Goal: Transaction & Acquisition: Purchase product/service

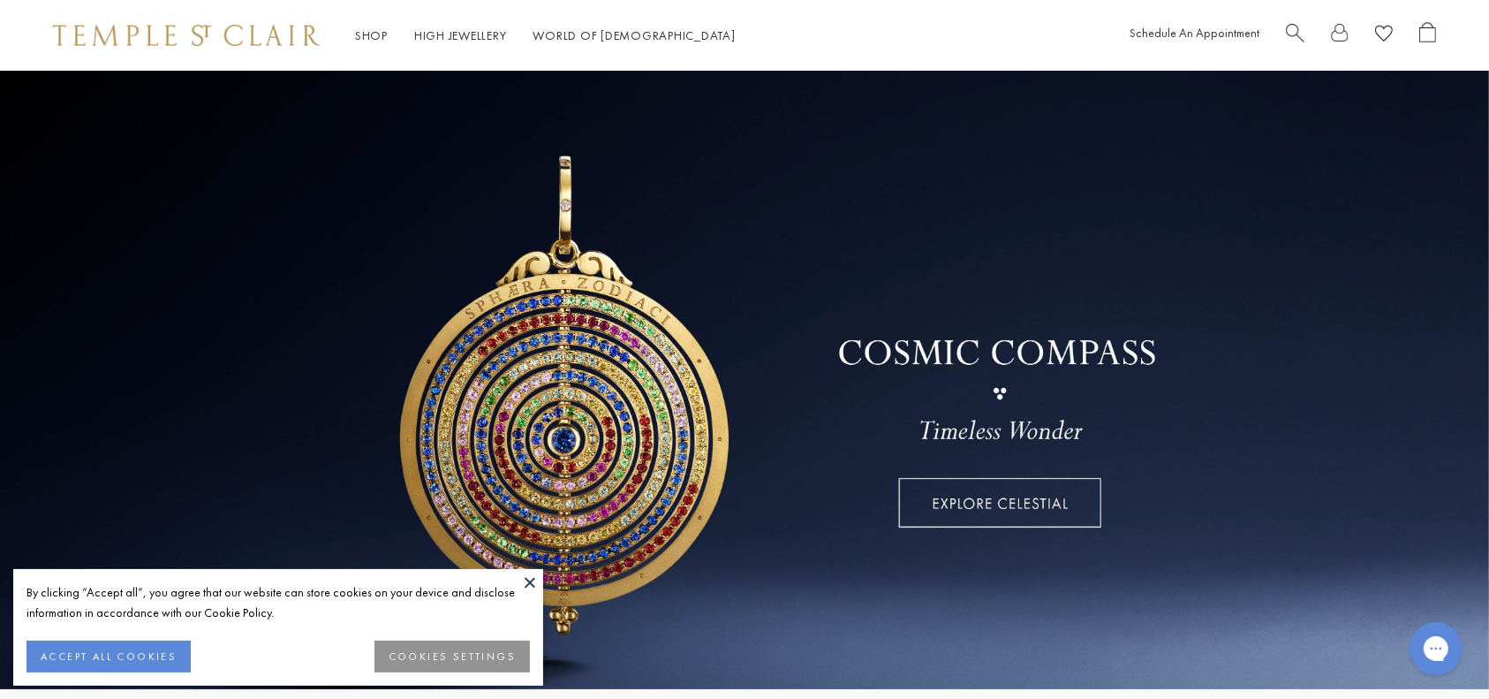
click at [521, 590] on button at bounding box center [530, 582] width 26 height 26
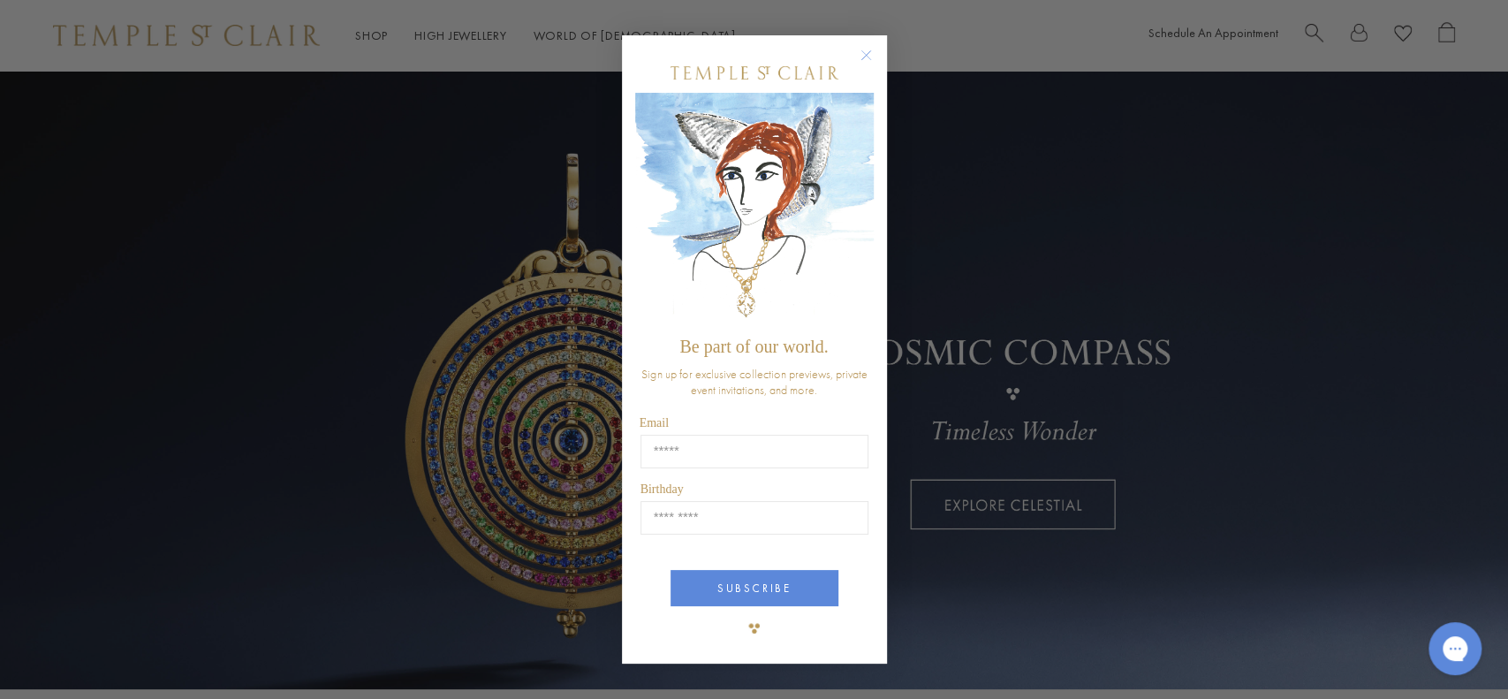
click at [856, 53] on circle "Close dialog" at bounding box center [865, 54] width 21 height 21
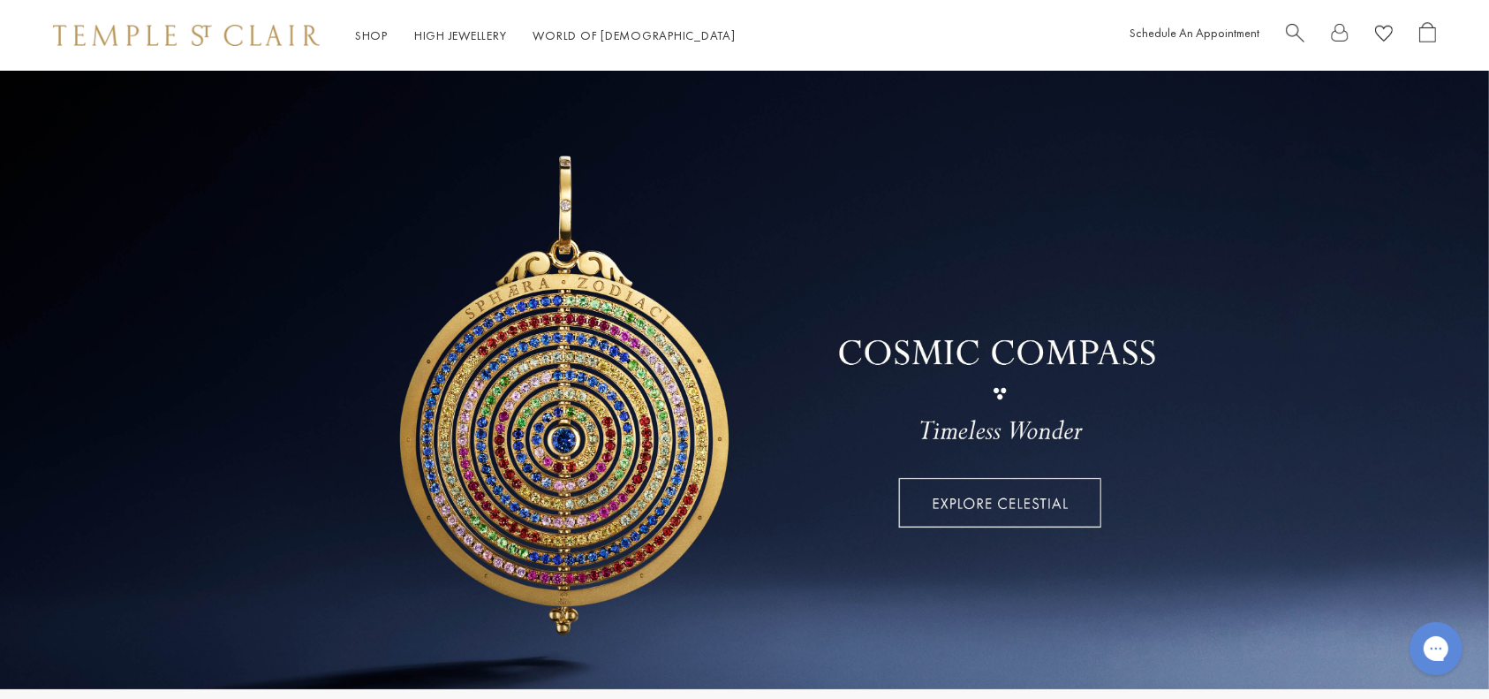
click at [1300, 28] on span "Search" at bounding box center [1295, 31] width 19 height 19
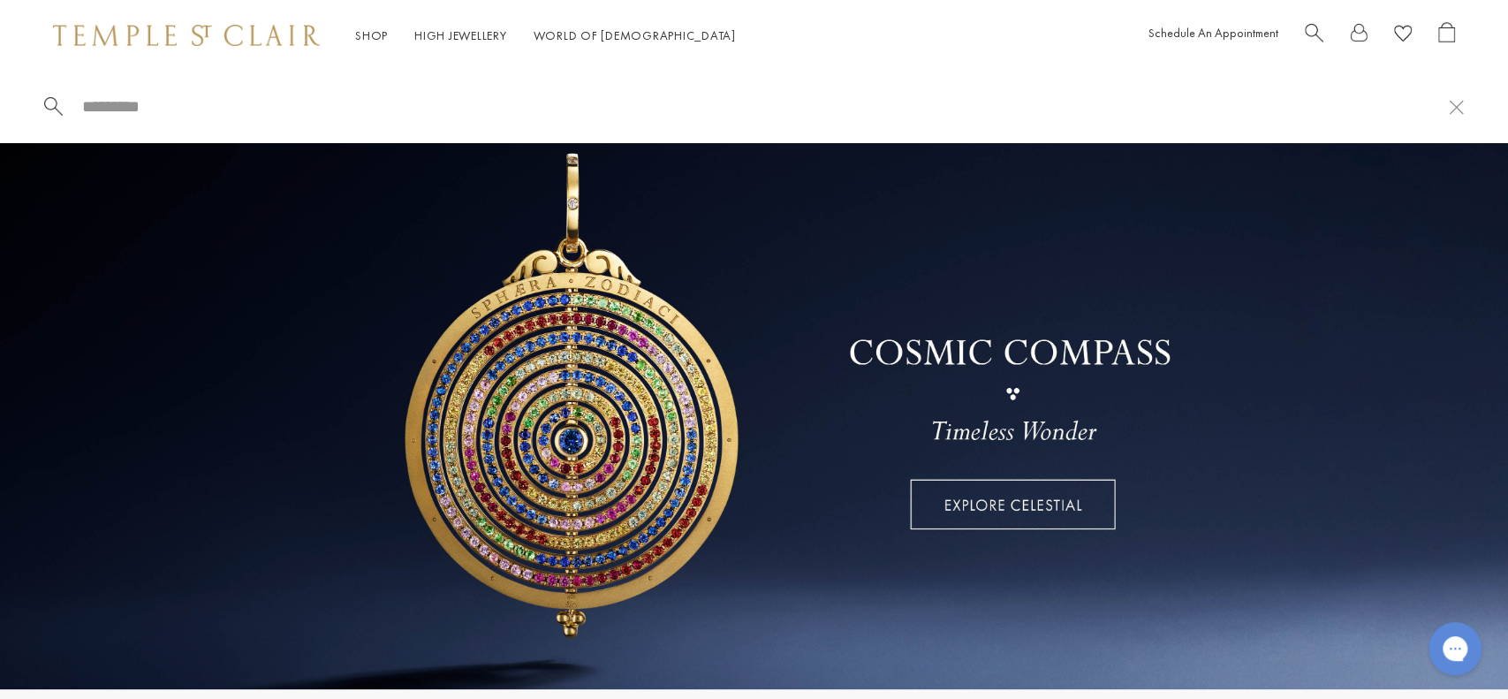
paste input "**********"
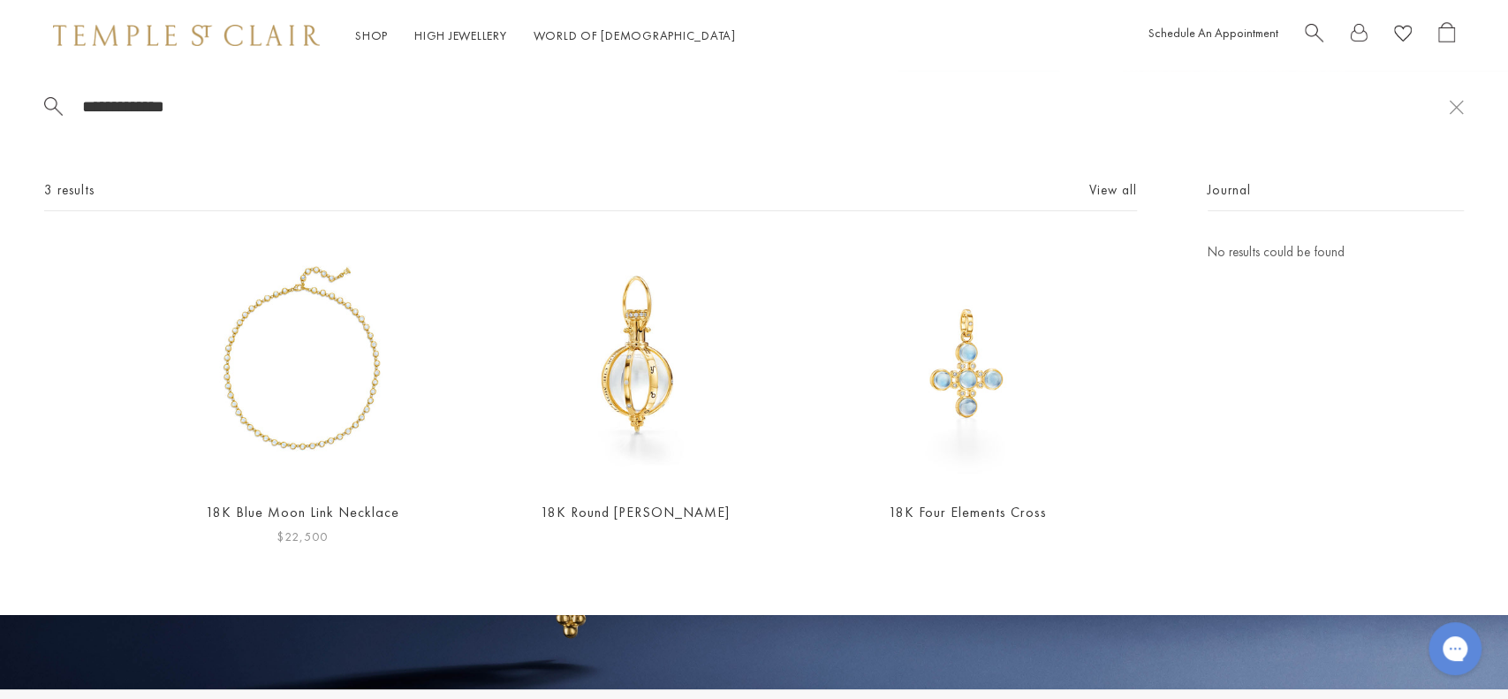
type input "**********"
click at [293, 382] on img at bounding box center [302, 363] width 244 height 244
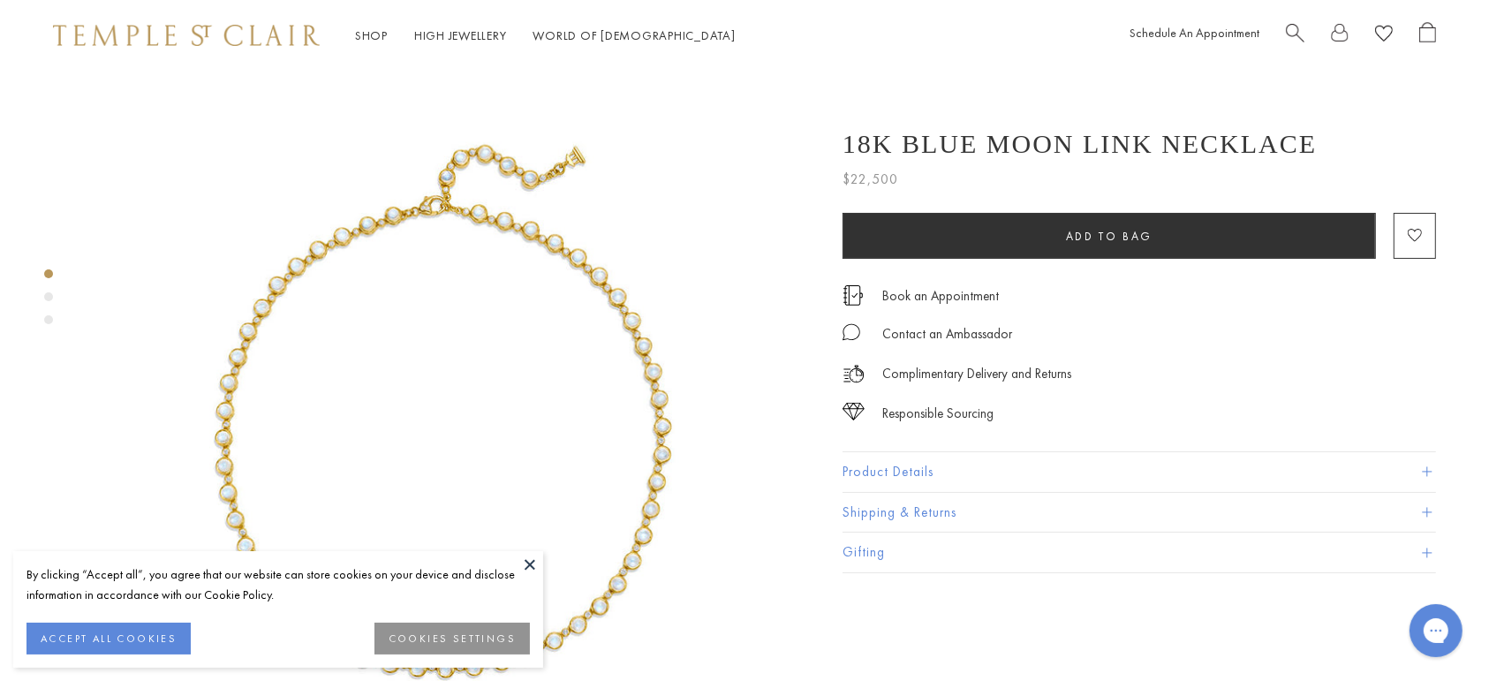
click at [1300, 25] on span "Search" at bounding box center [1295, 31] width 19 height 19
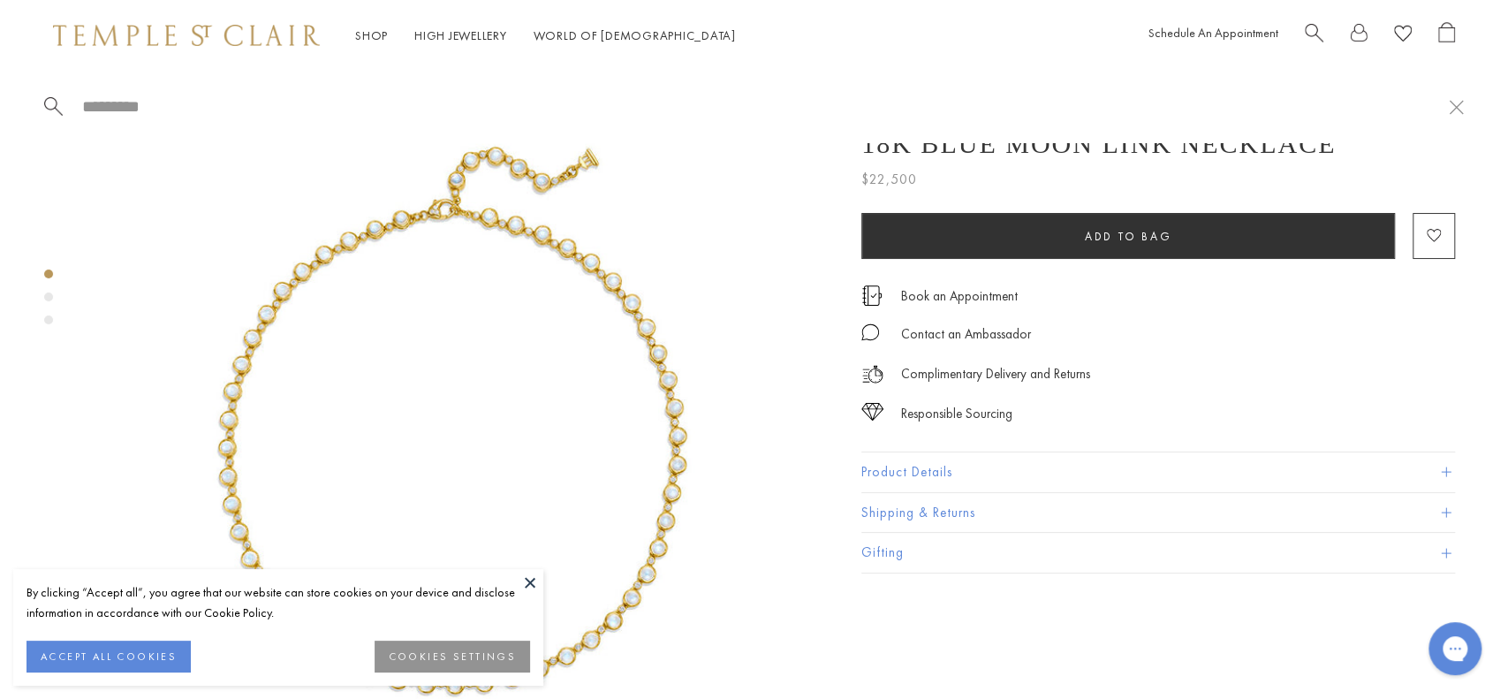
paste input "**********"
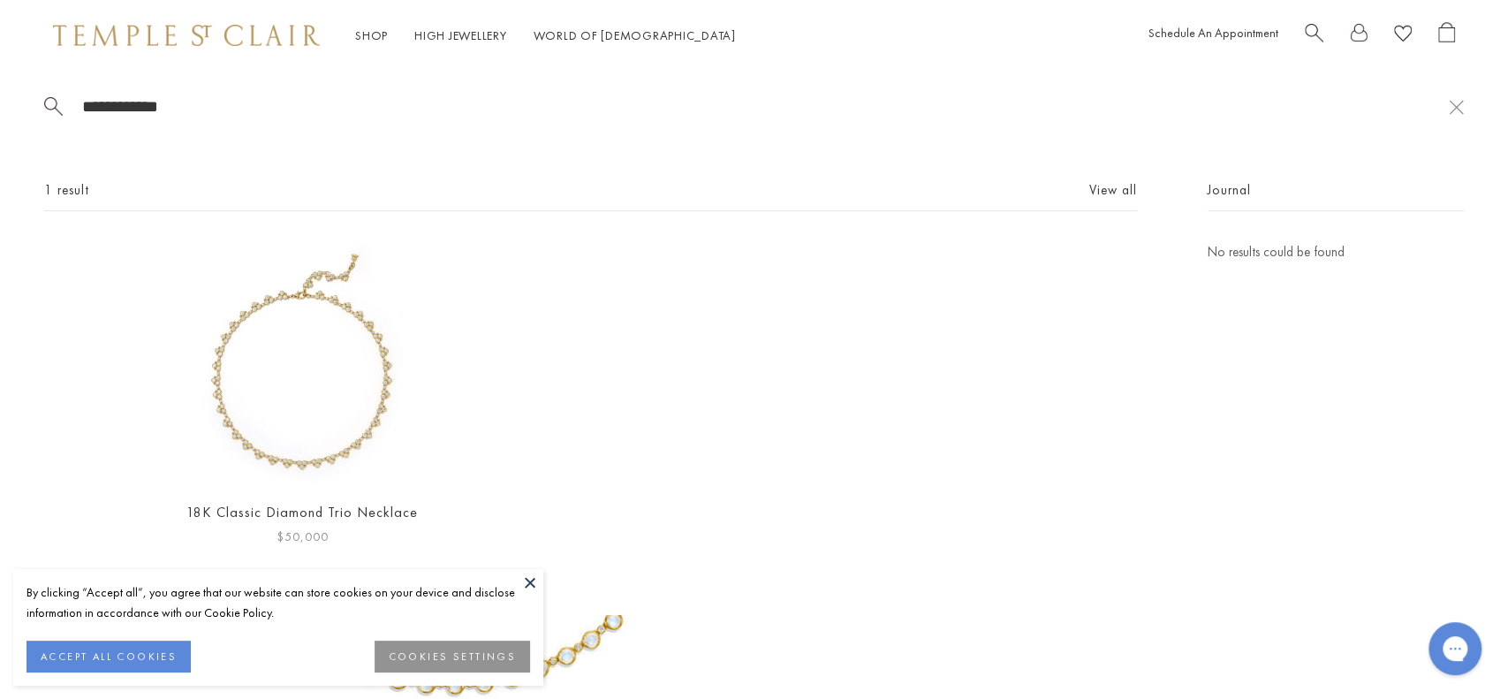
type input "**********"
click at [299, 375] on img at bounding box center [302, 363] width 244 height 244
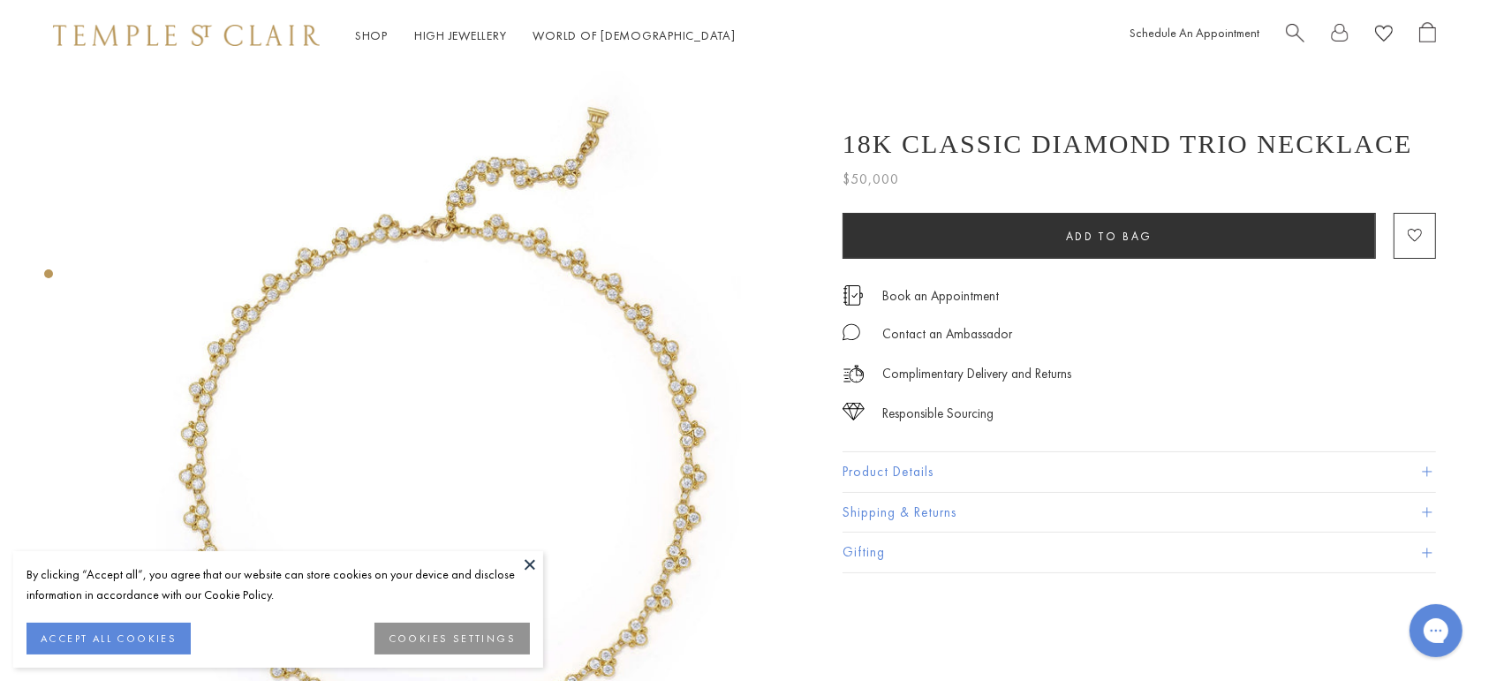
click at [1300, 34] on span "Search" at bounding box center [1295, 31] width 19 height 19
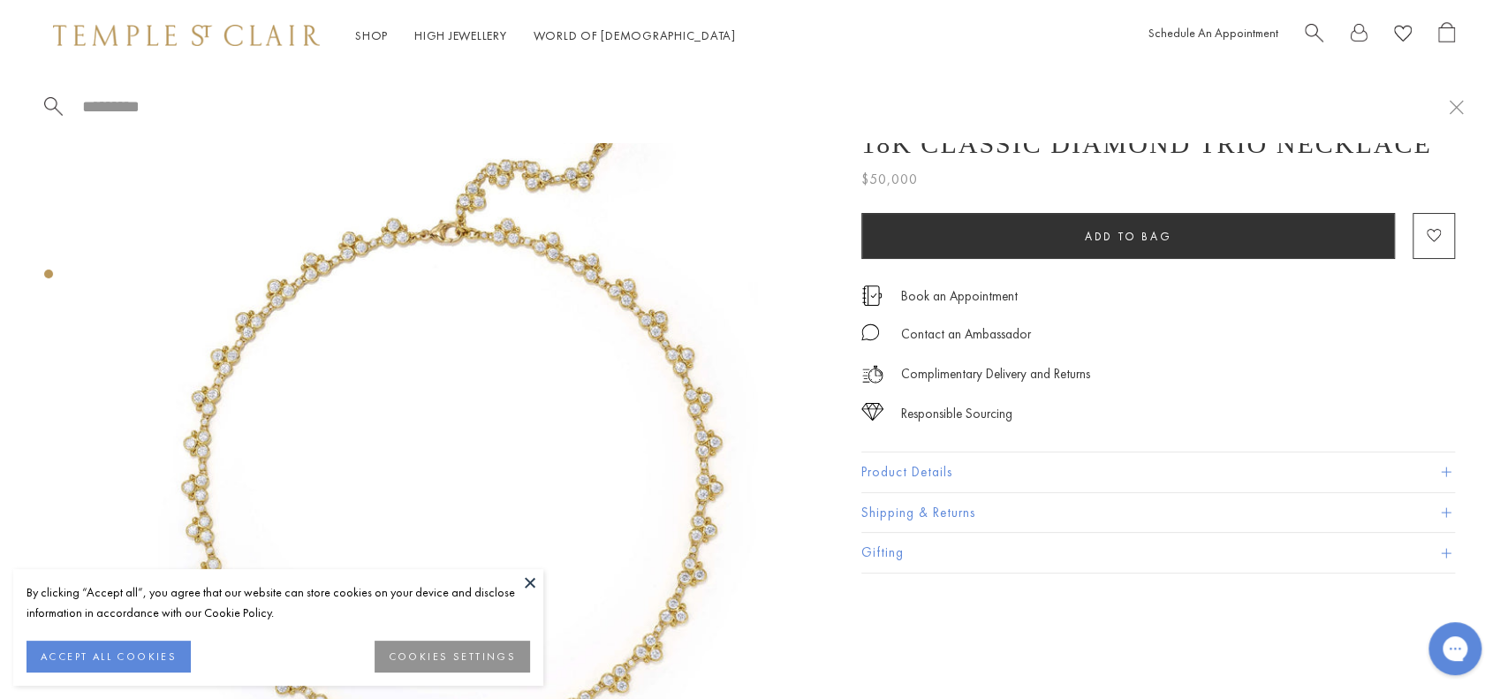
paste input "**********"
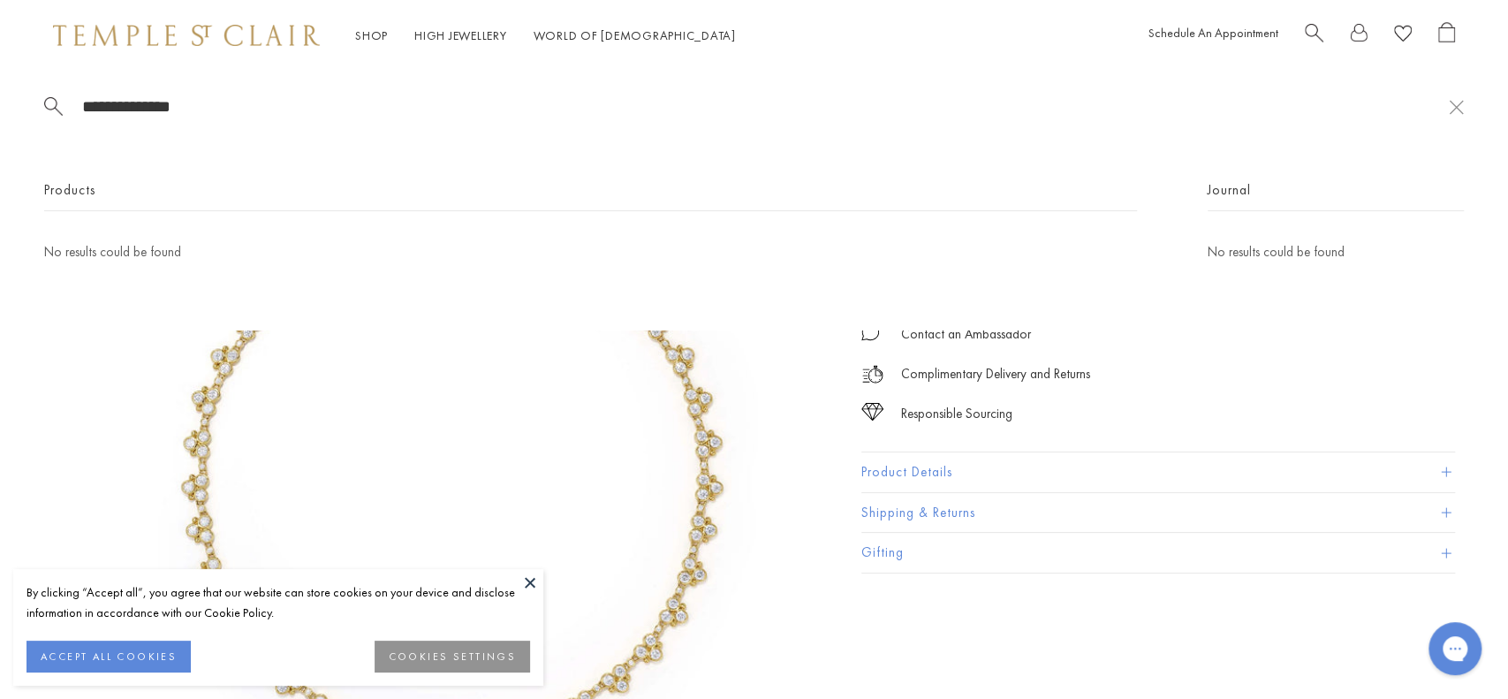
click at [1309, 32] on span "Search" at bounding box center [1314, 31] width 19 height 19
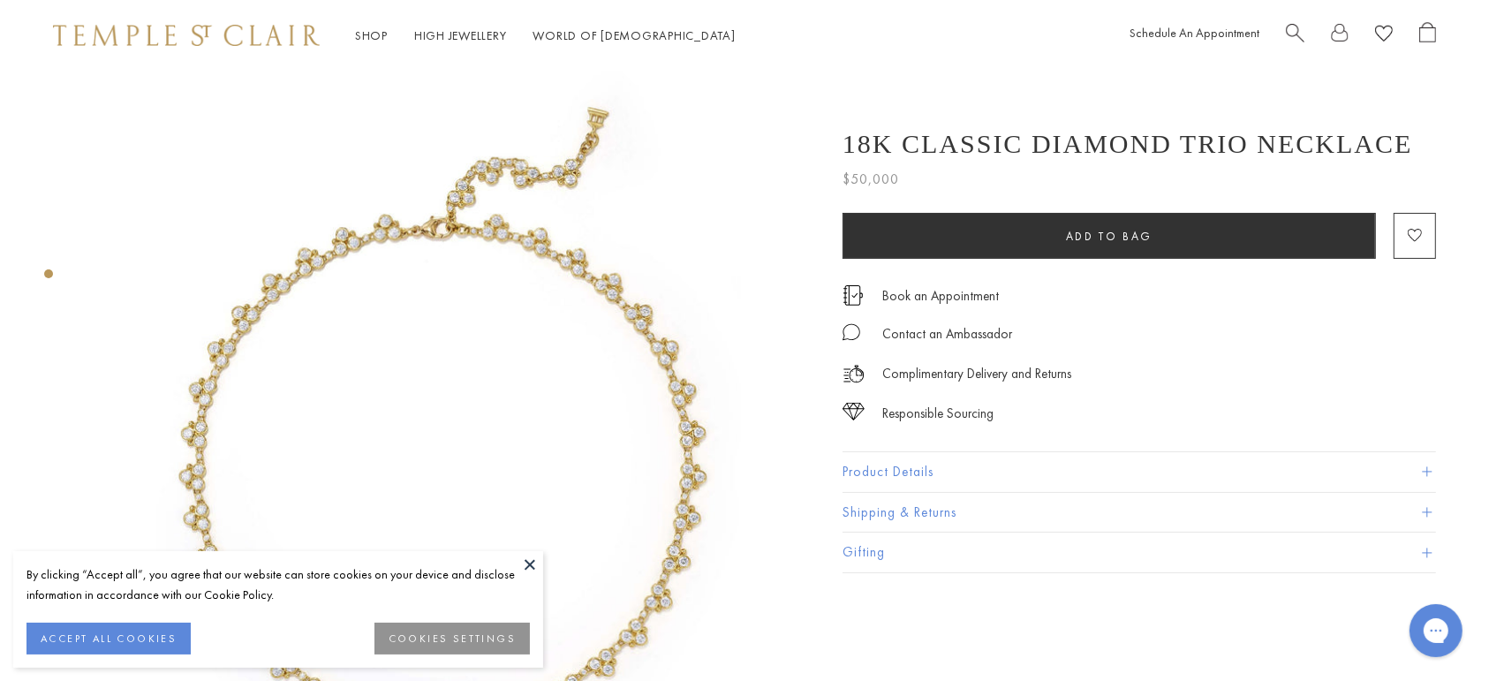
click at [1298, 34] on span "Search" at bounding box center [1295, 31] width 19 height 19
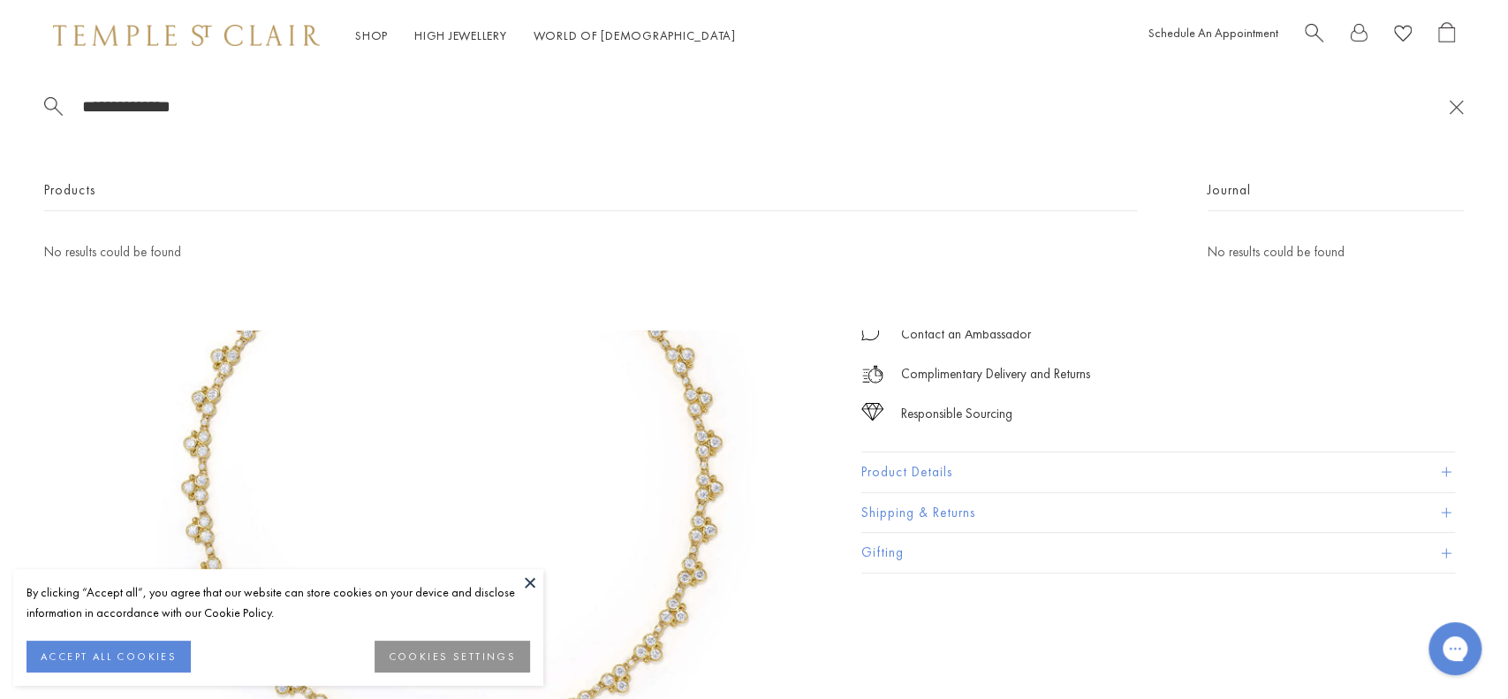
click at [1452, 109] on button at bounding box center [1456, 106] width 15 height 17
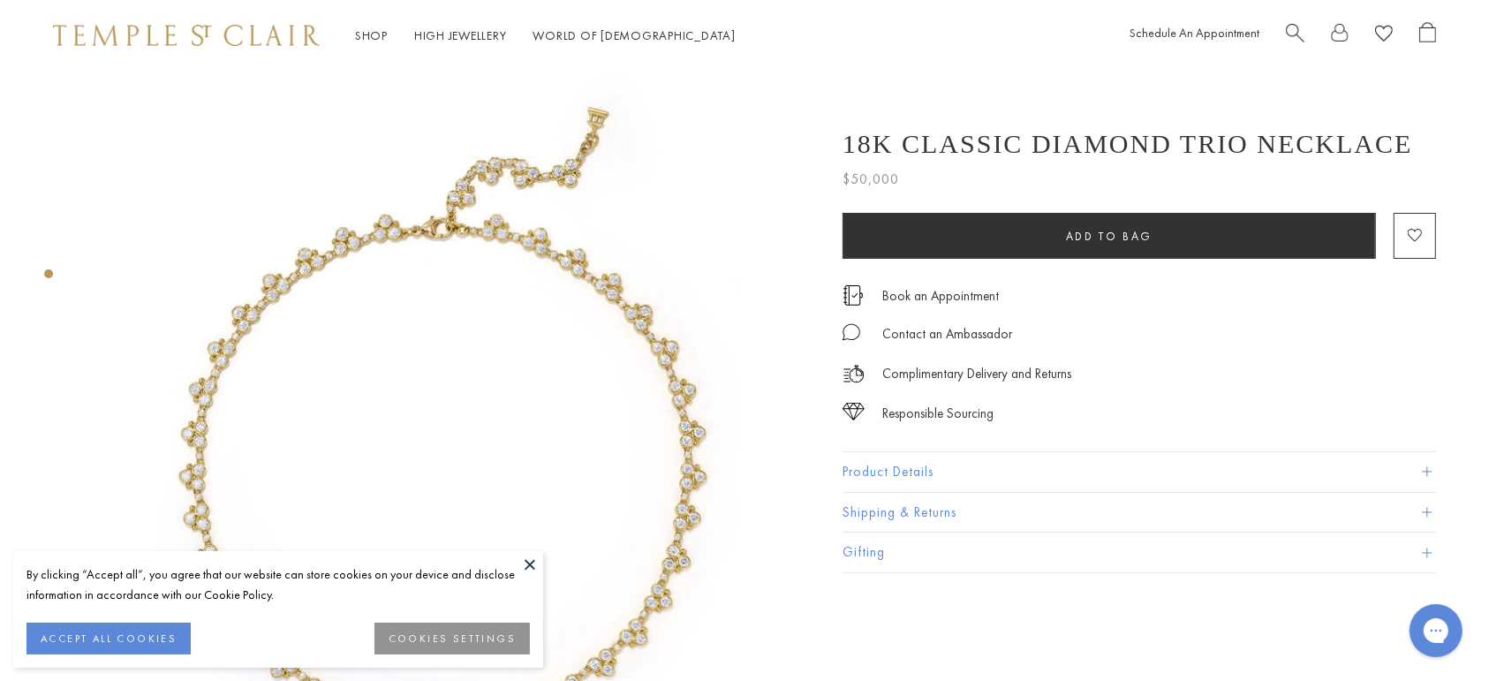
click at [1293, 29] on span "Search" at bounding box center [1295, 31] width 19 height 19
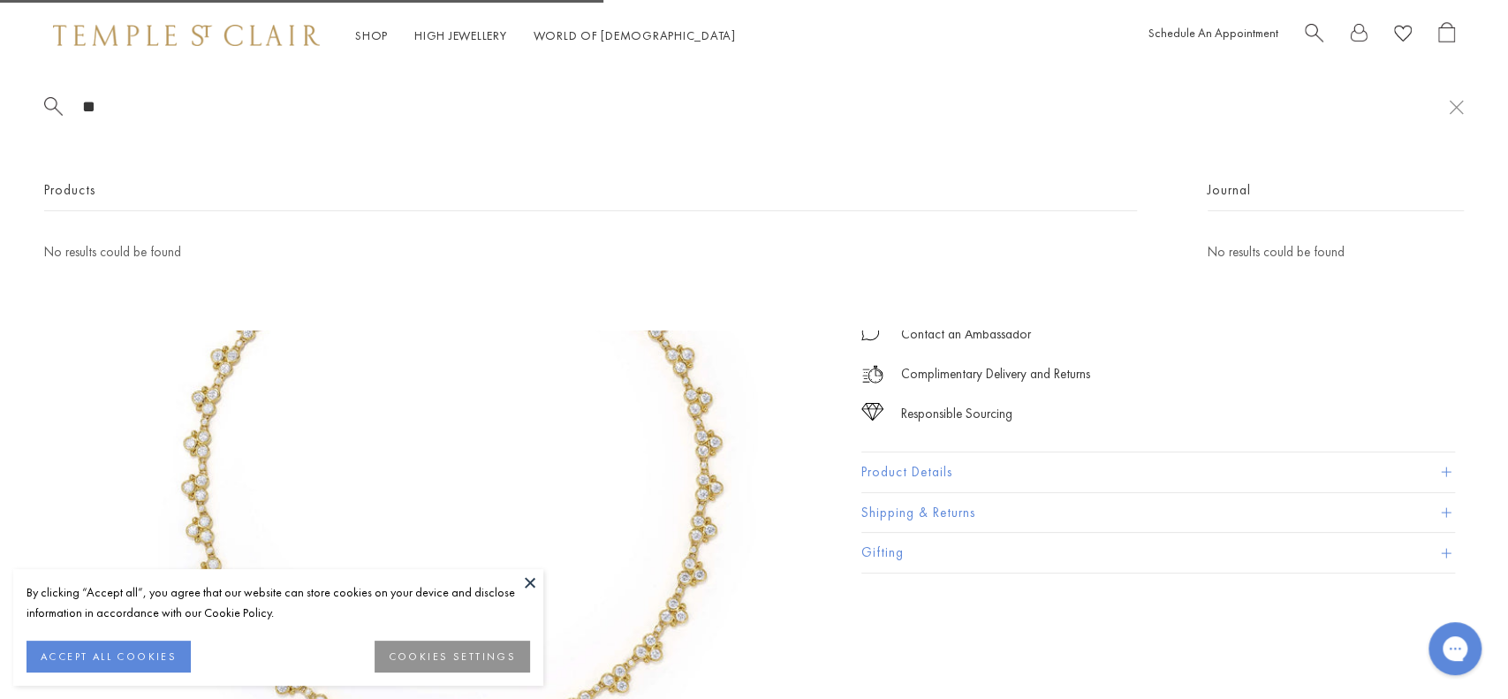
type input "*"
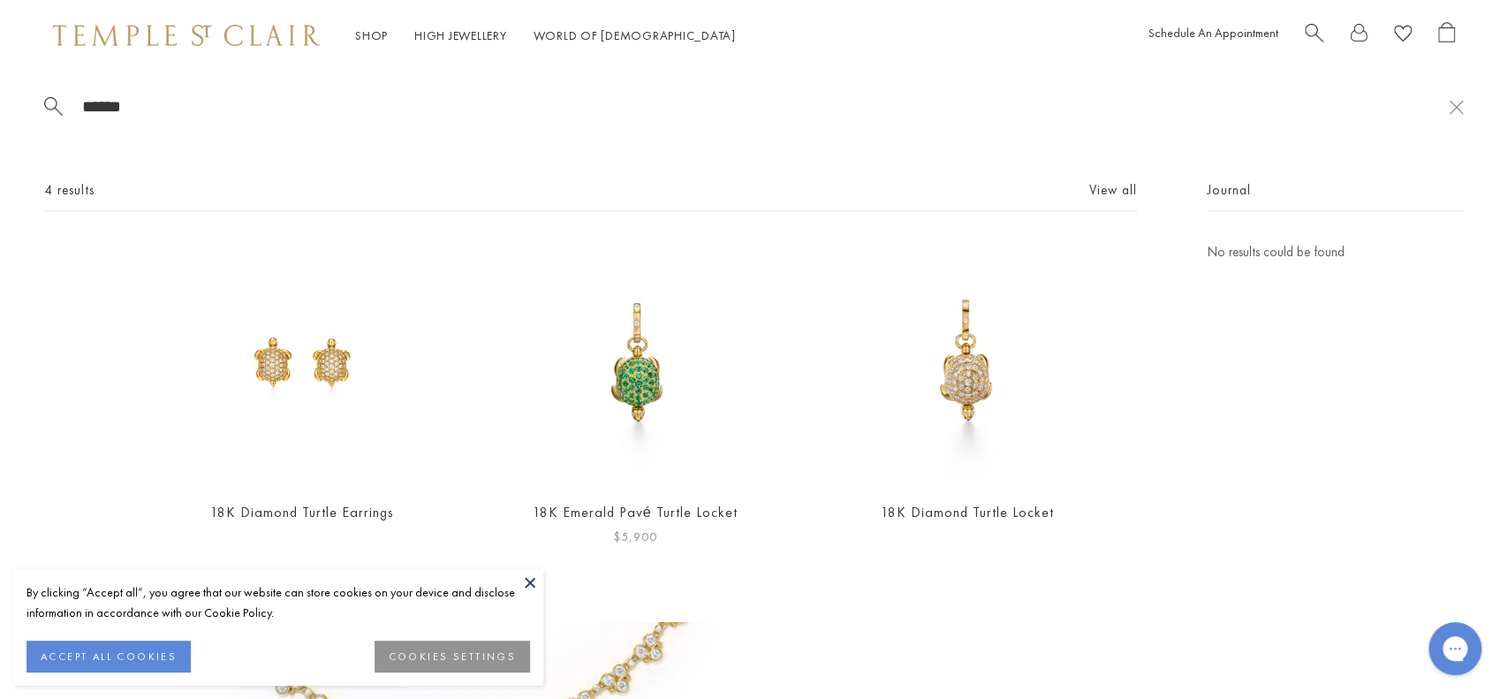
type input "******"
click at [669, 386] on img at bounding box center [634, 363] width 244 height 244
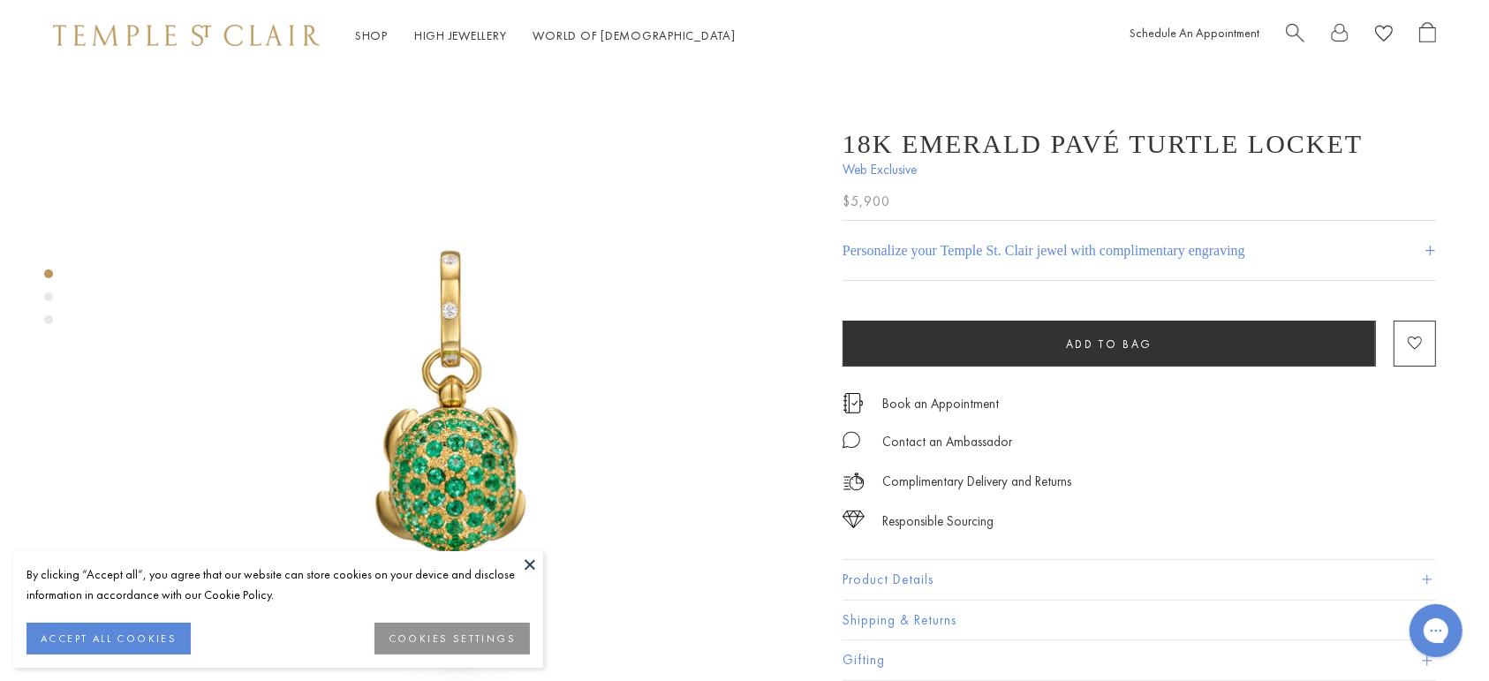
scroll to position [42, 0]
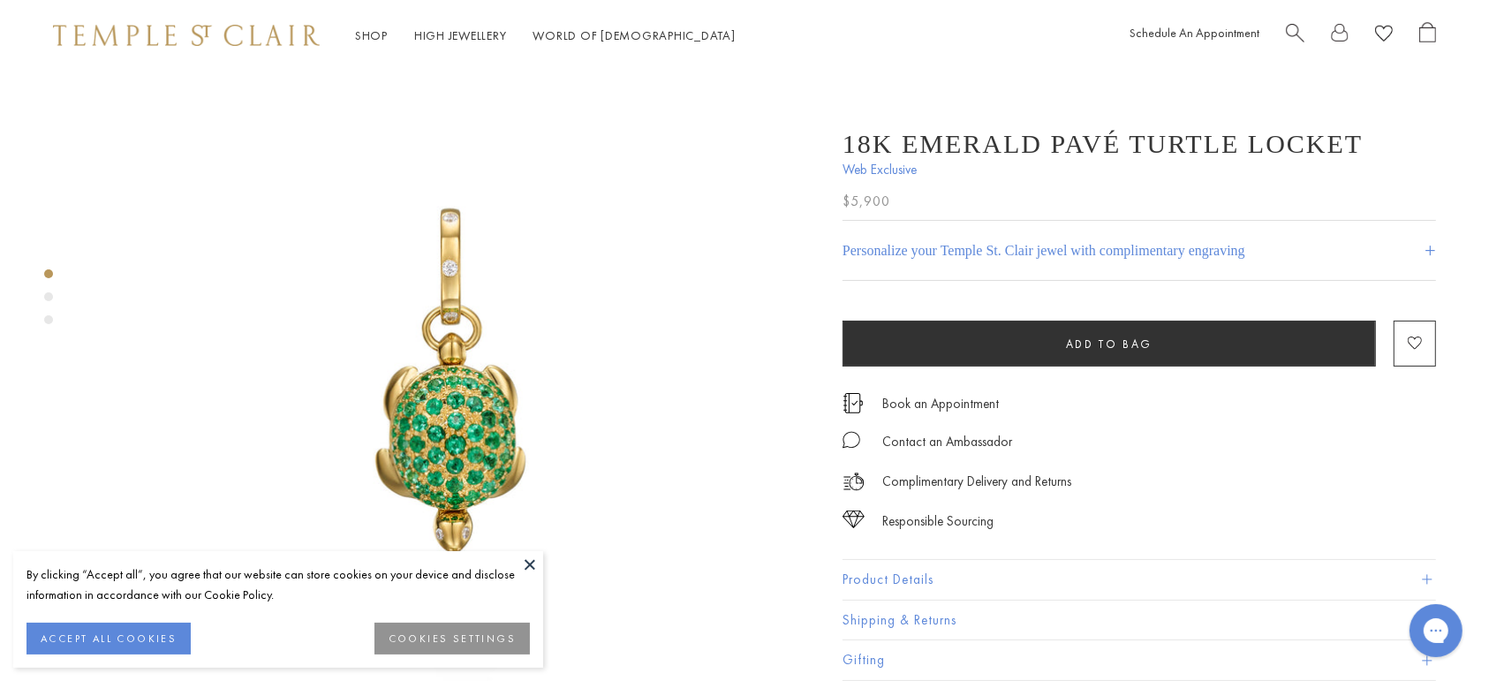
click at [1166, 592] on button "Product Details" at bounding box center [1140, 580] width 594 height 40
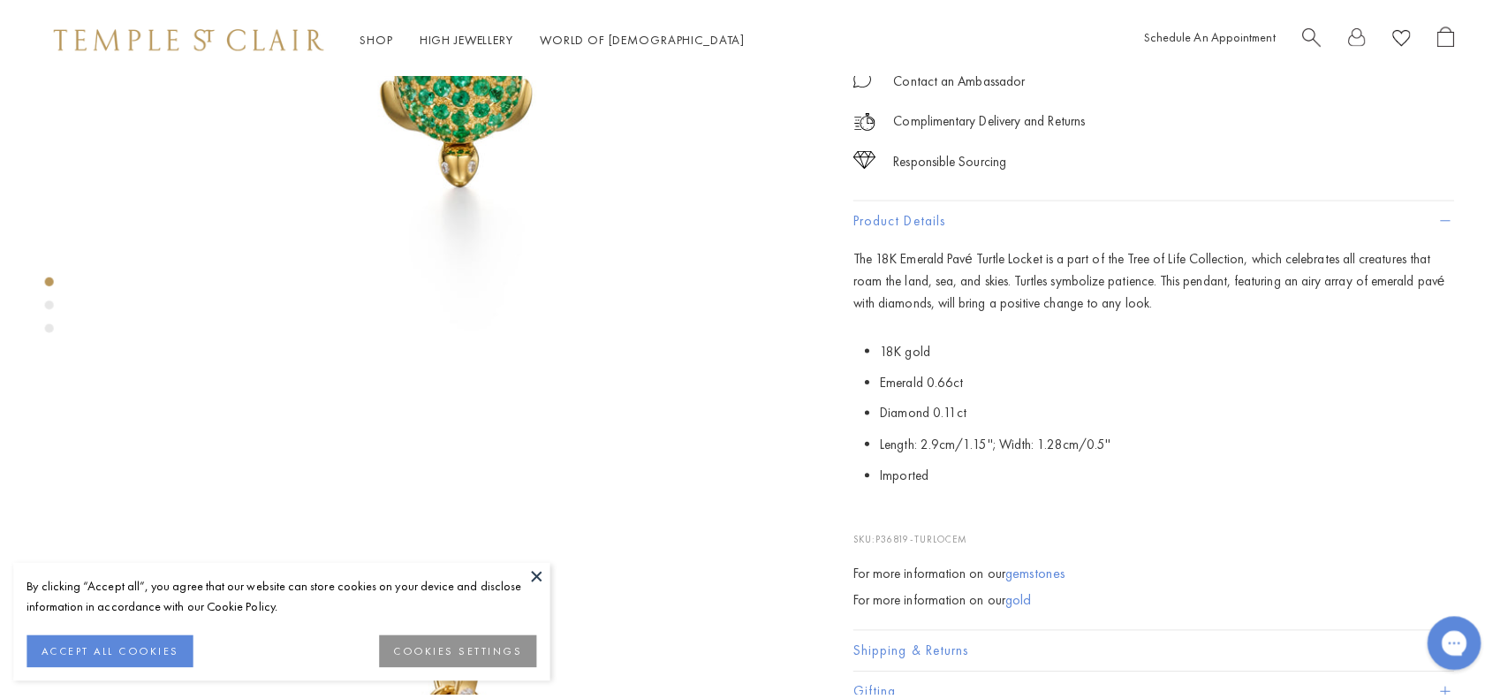
scroll to position [419, 0]
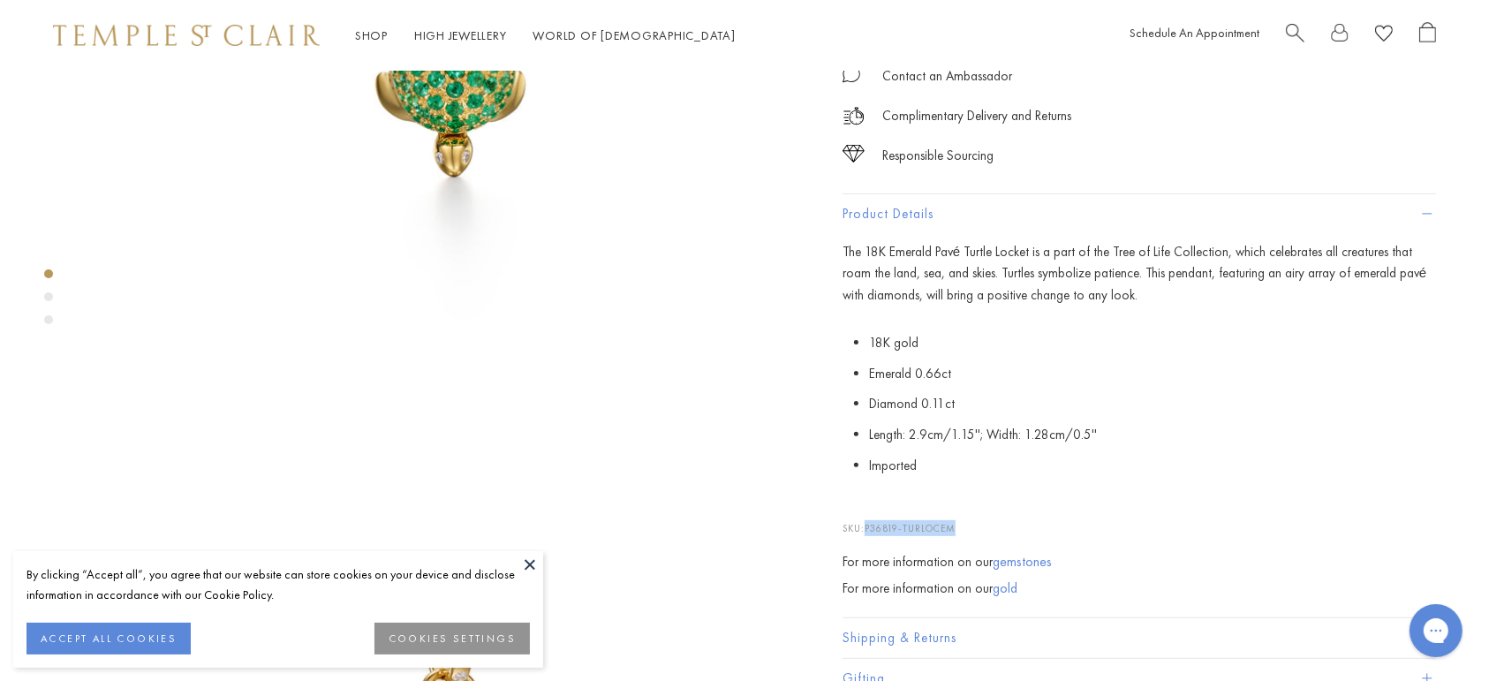
drag, startPoint x: 971, startPoint y: 524, endPoint x: 868, endPoint y: 528, distance: 102.6
click at [868, 528] on p "SKU: P36819-TURLOCEM" at bounding box center [1140, 520] width 594 height 34
copy span "P36819-TURLOCEM"
click at [1281, 32] on div "Schedule An Appointment" at bounding box center [1283, 35] width 307 height 27
click at [1288, 32] on span "Search" at bounding box center [1295, 31] width 19 height 19
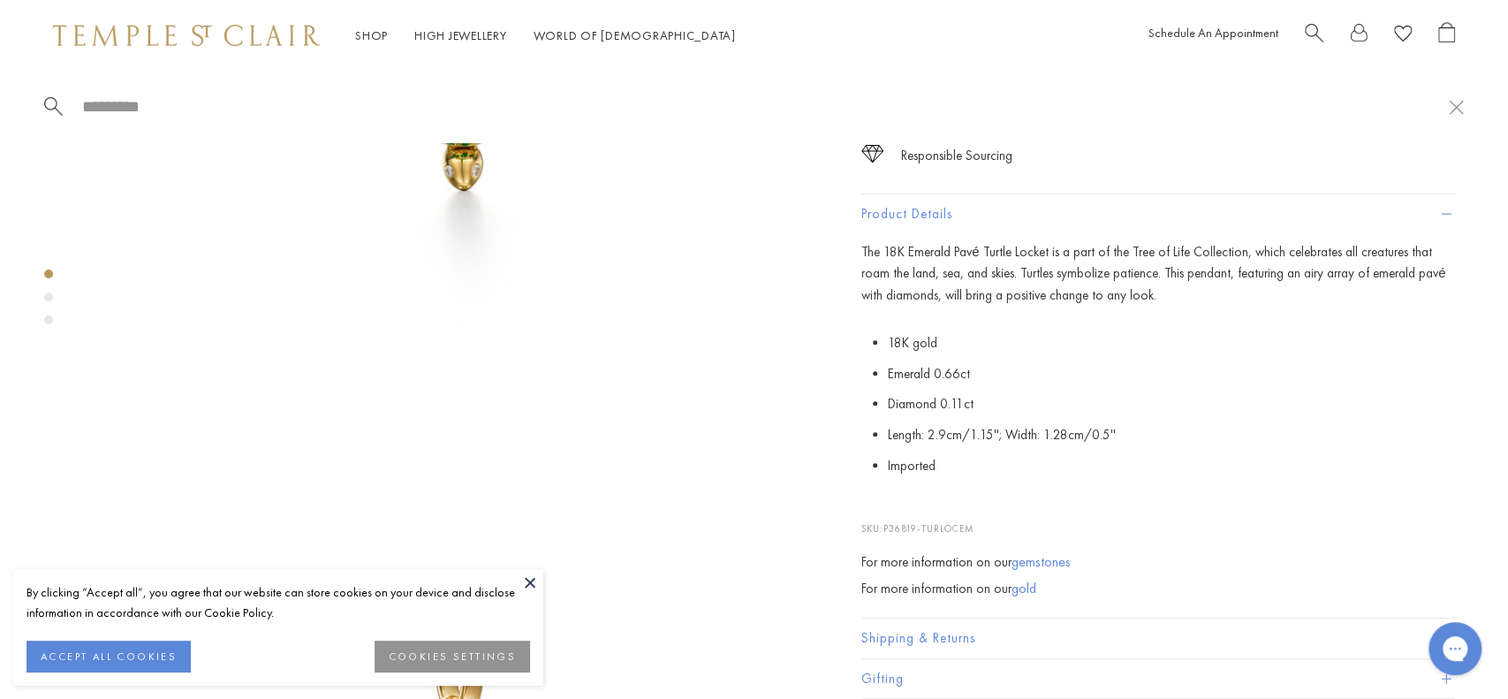
click at [1318, 22] on span "Search" at bounding box center [1314, 31] width 19 height 19
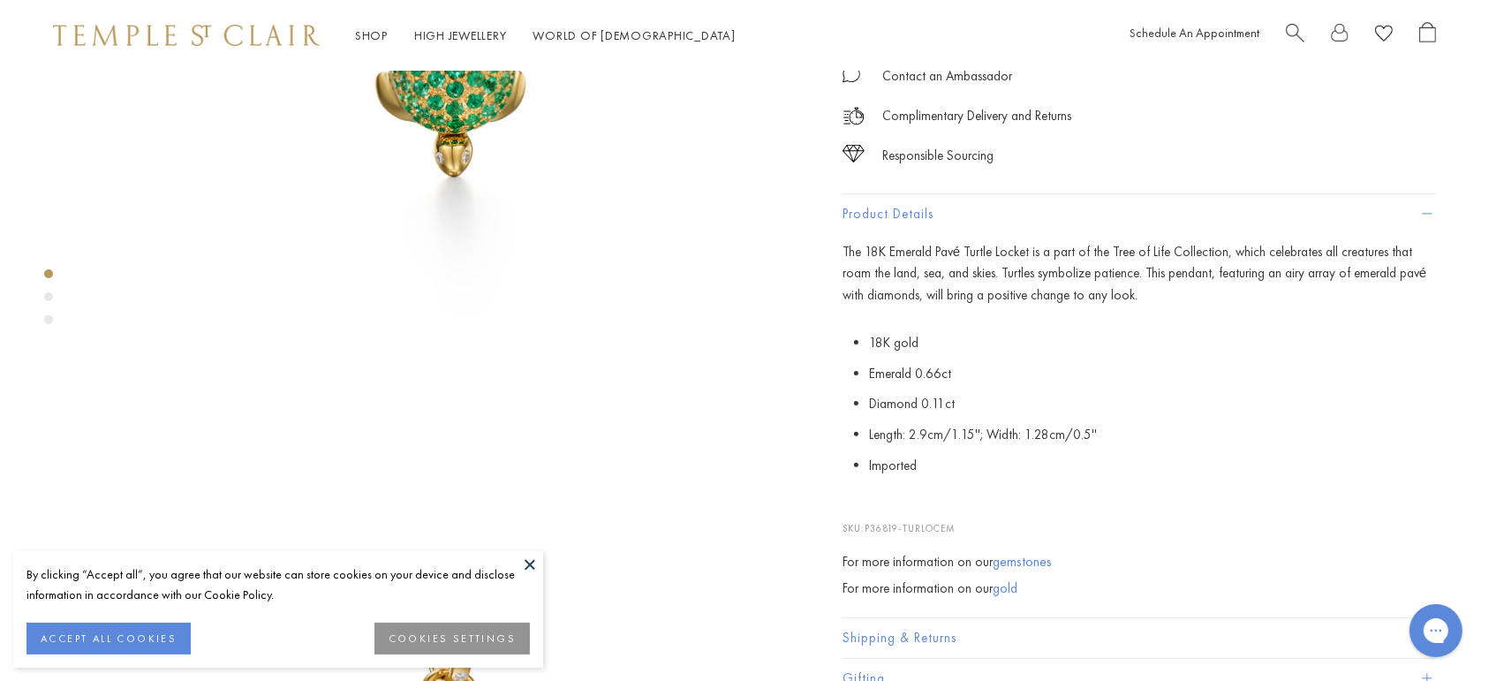
click at [1318, 22] on div at bounding box center [1361, 35] width 150 height 27
click at [1276, 33] on div "Schedule An Appointment" at bounding box center [1283, 35] width 307 height 27
click at [1299, 33] on span "Search" at bounding box center [1295, 31] width 19 height 19
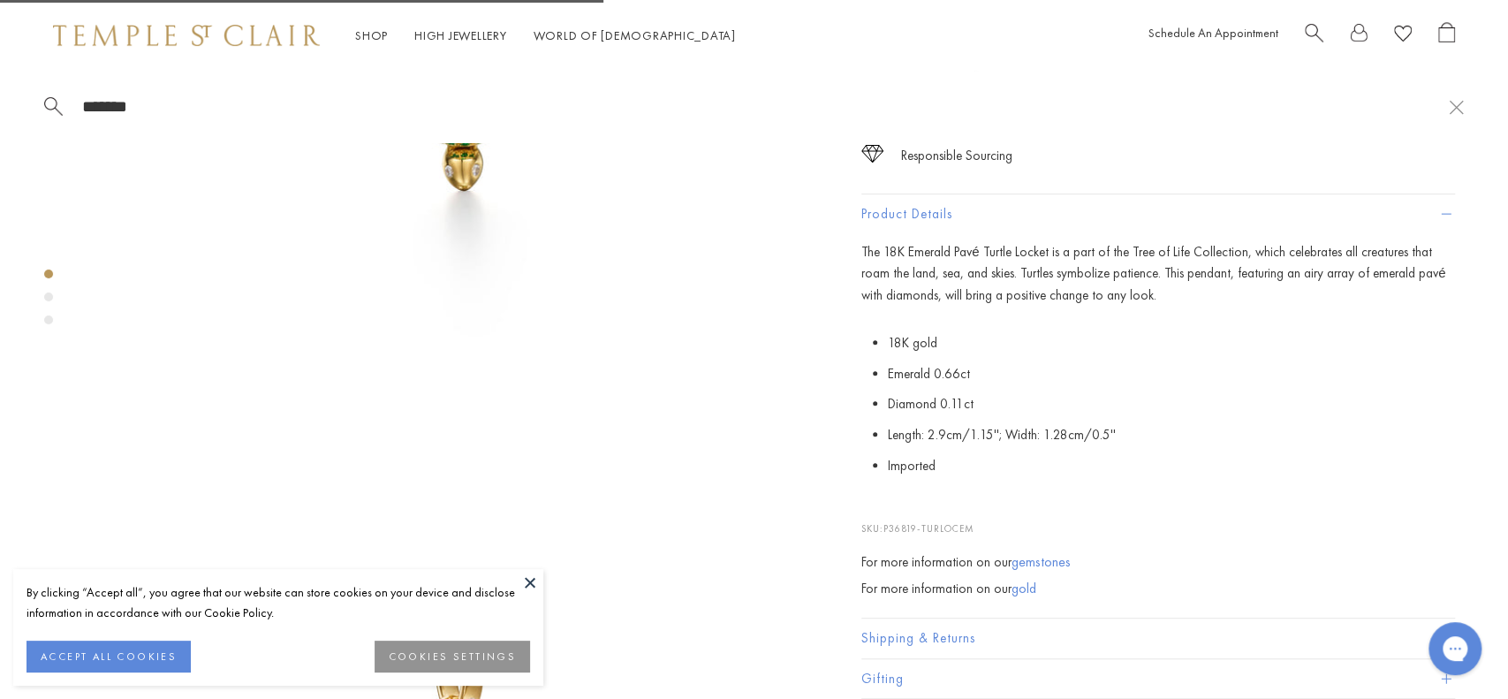
type input "*******"
click at [212, 145] on img at bounding box center [453, 17] width 731 height 731
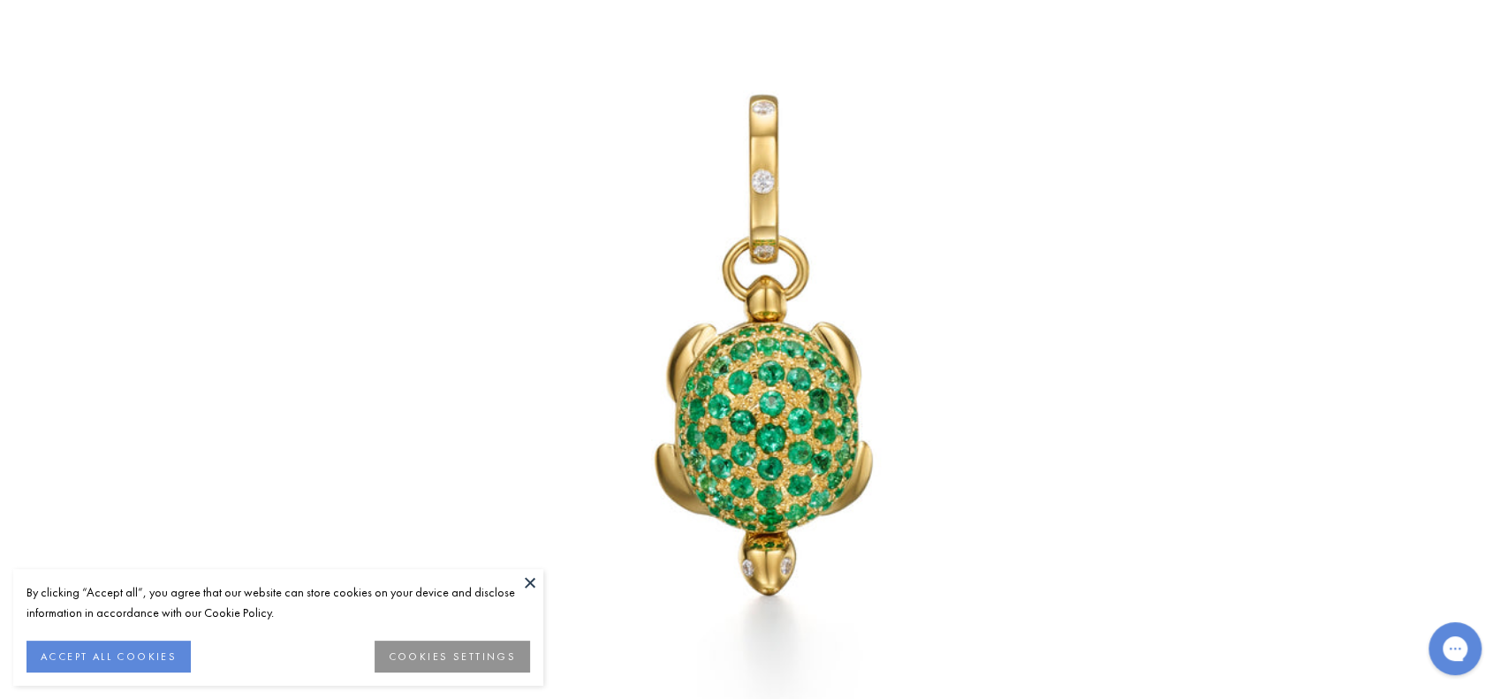
click at [156, 94] on div at bounding box center [754, 349] width 1508 height 699
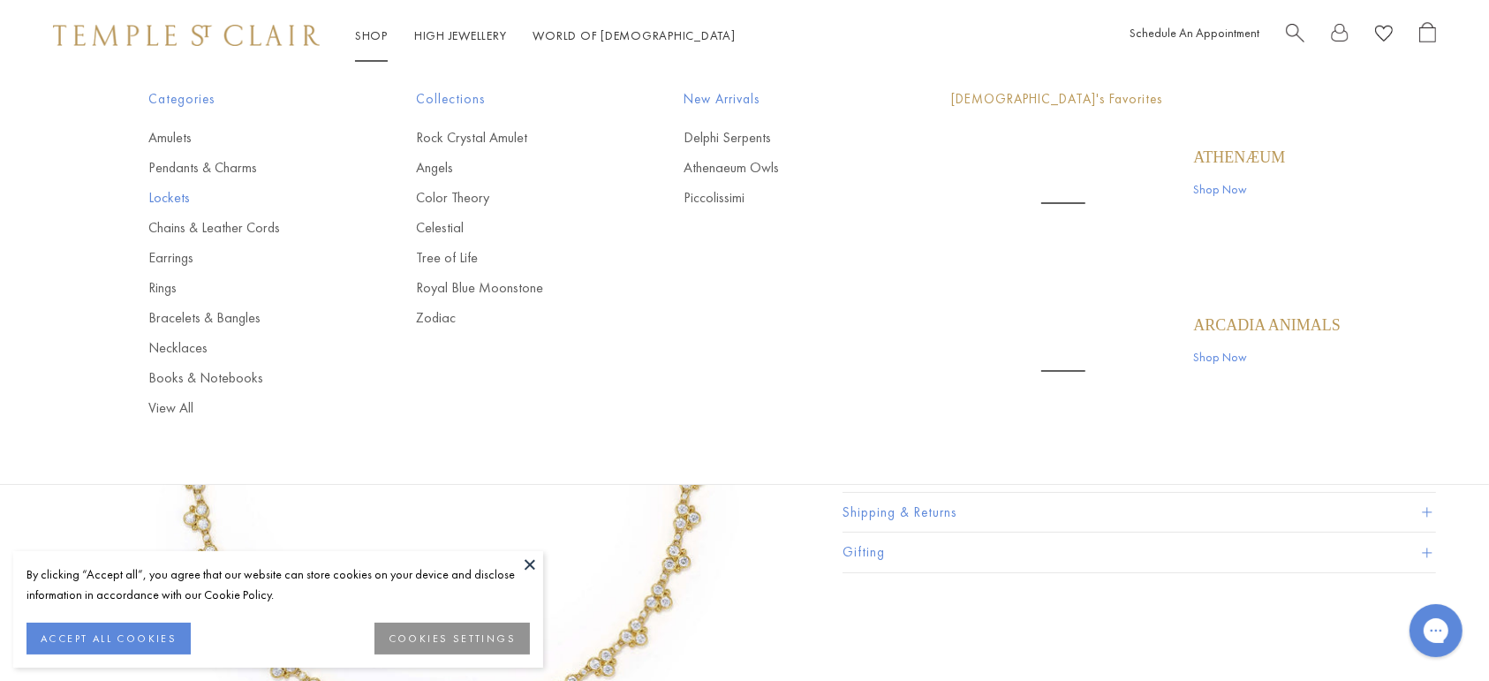
click at [166, 188] on link "Lockets" at bounding box center [246, 197] width 197 height 19
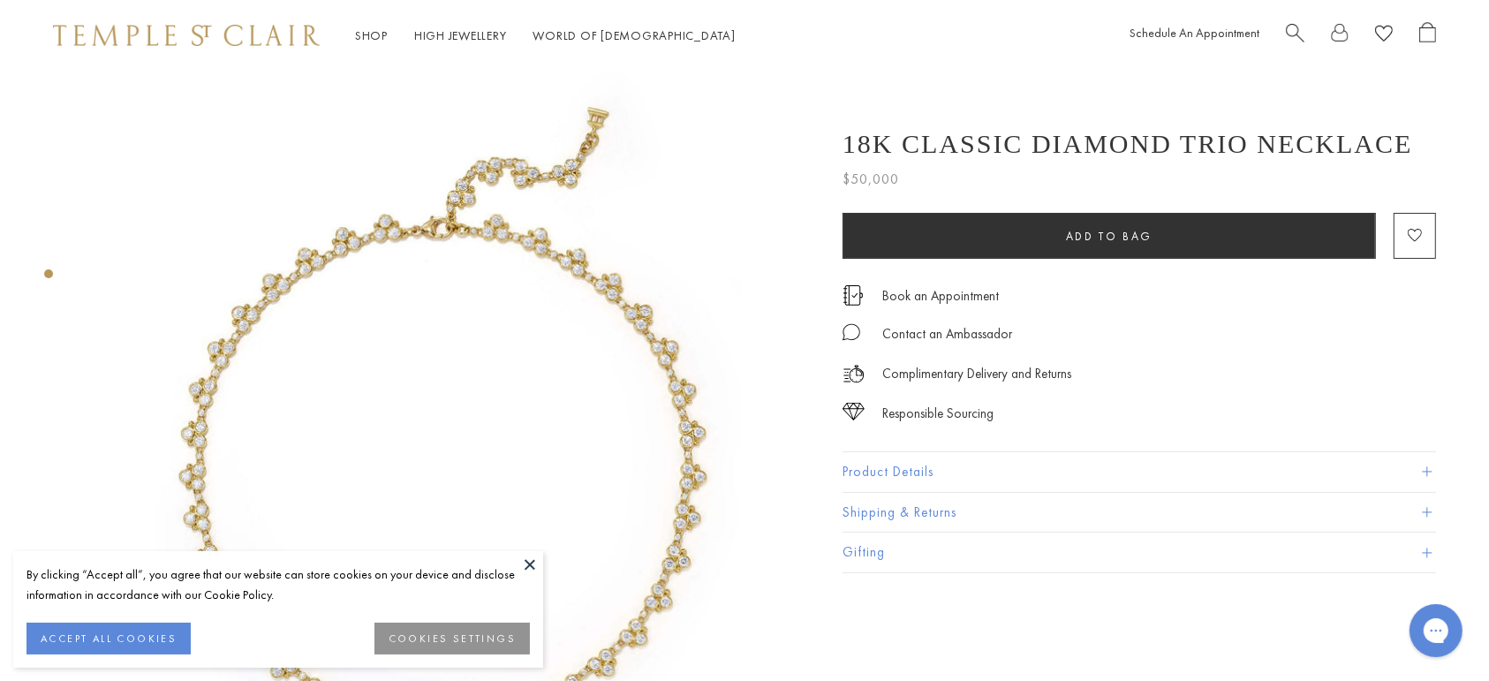
click at [532, 564] on button at bounding box center [530, 564] width 26 height 26
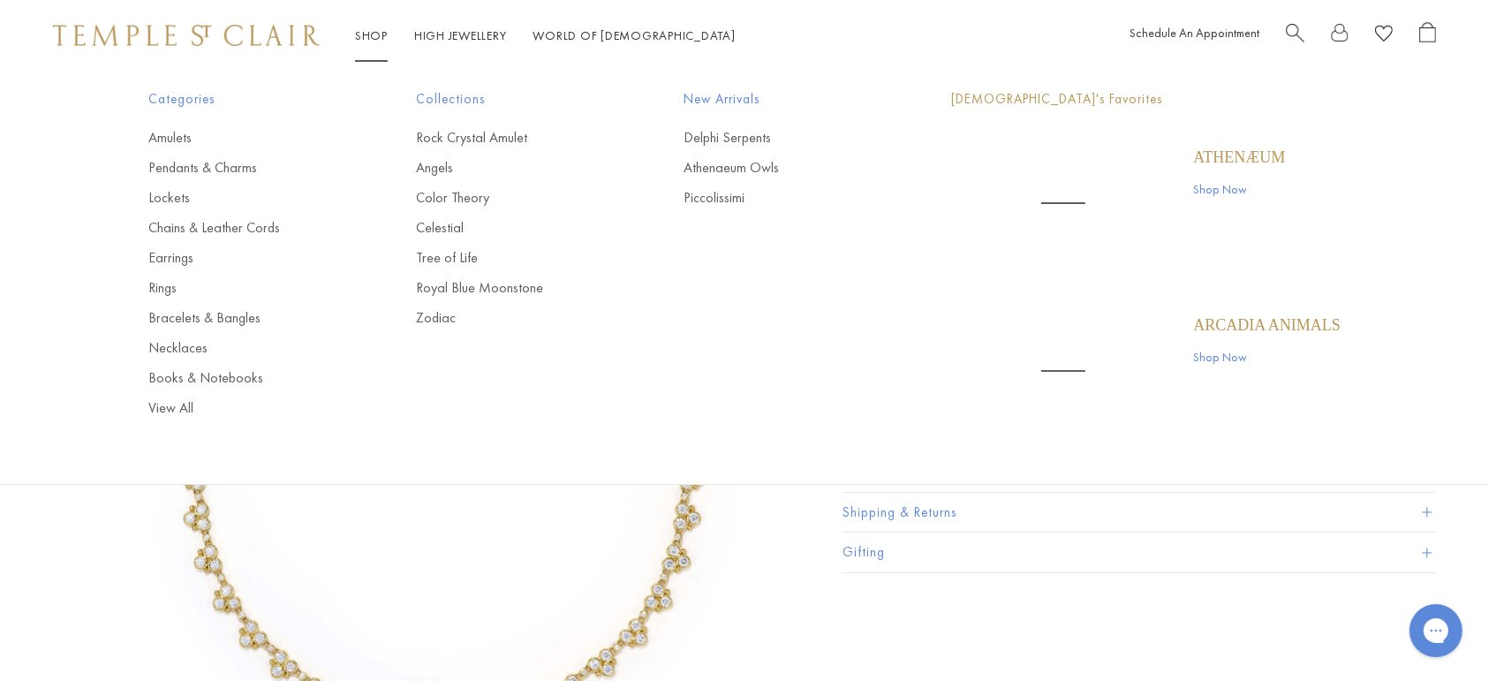
click at [184, 208] on ul "Amulets Pendants & Charms Lockets Chains & Leather Cords Earrings Rings Bracele…" at bounding box center [246, 273] width 197 height 290
click at [177, 198] on link "Lockets" at bounding box center [246, 197] width 197 height 19
click at [154, 195] on link "Lockets" at bounding box center [246, 197] width 197 height 19
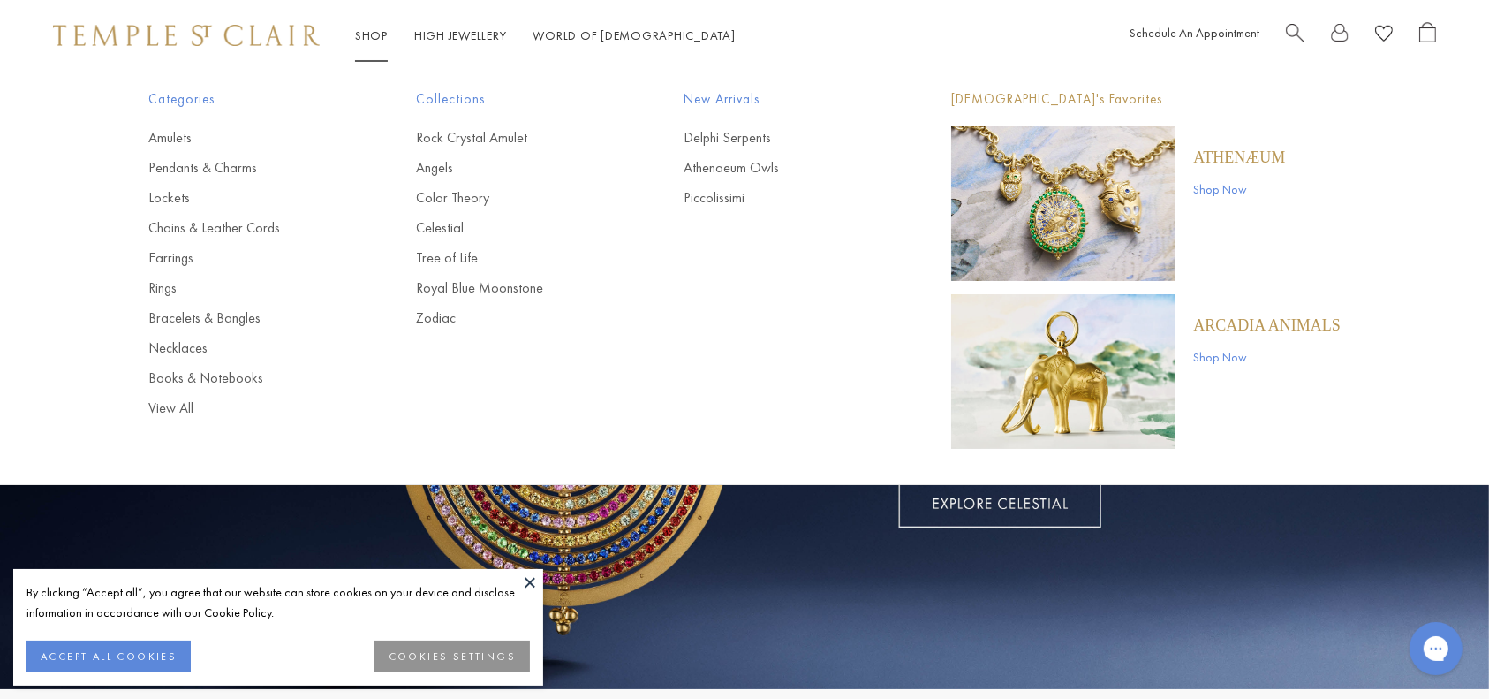
click at [367, 28] on link "Shop Shop" at bounding box center [371, 35] width 33 height 16
click at [170, 194] on link "Lockets" at bounding box center [246, 197] width 197 height 19
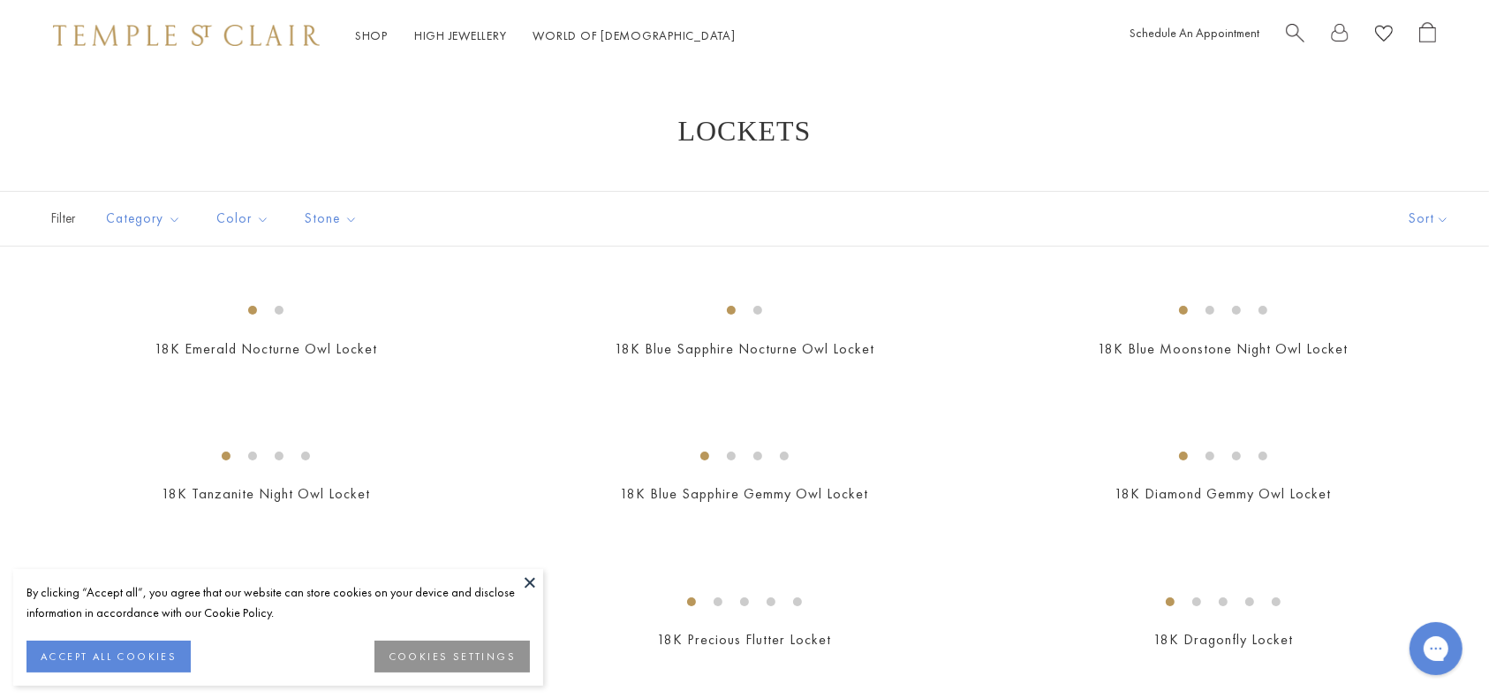
click at [518, 588] on button at bounding box center [530, 582] width 26 height 26
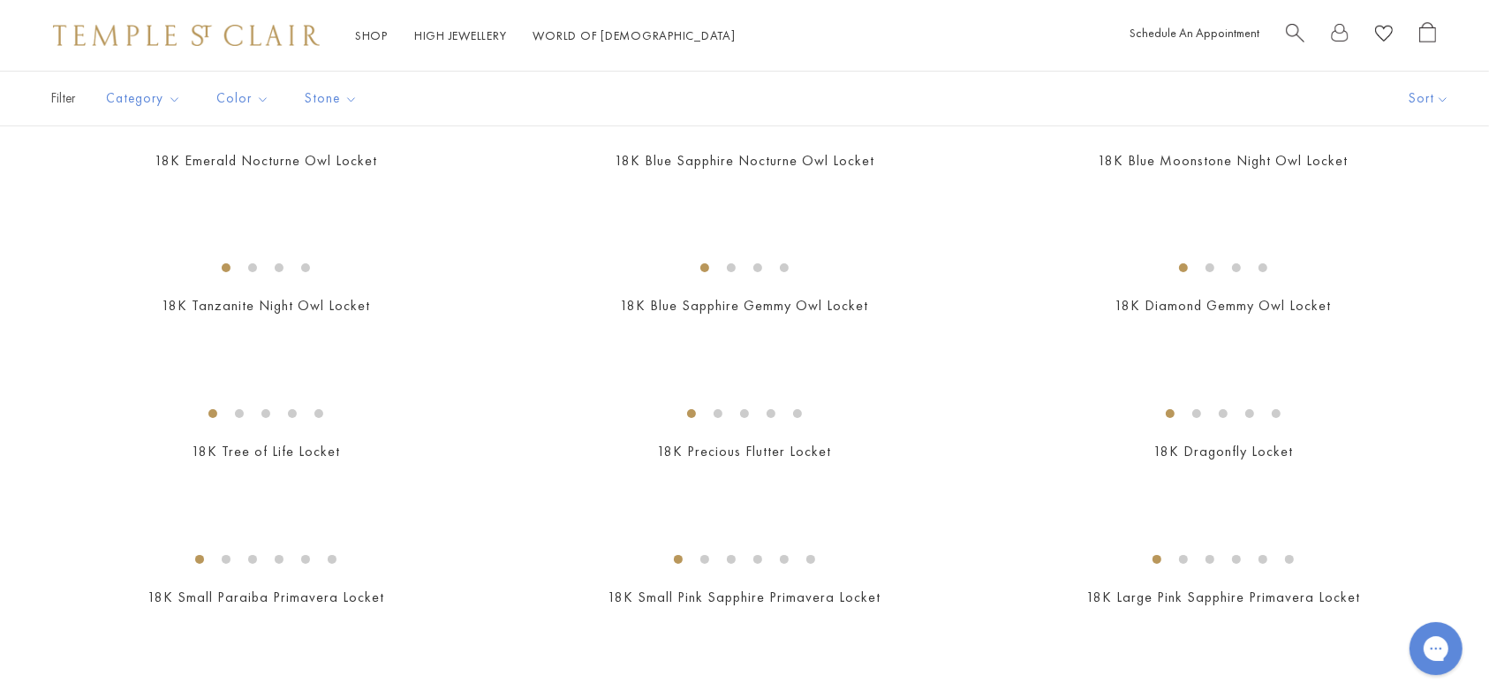
scroll to position [235, 0]
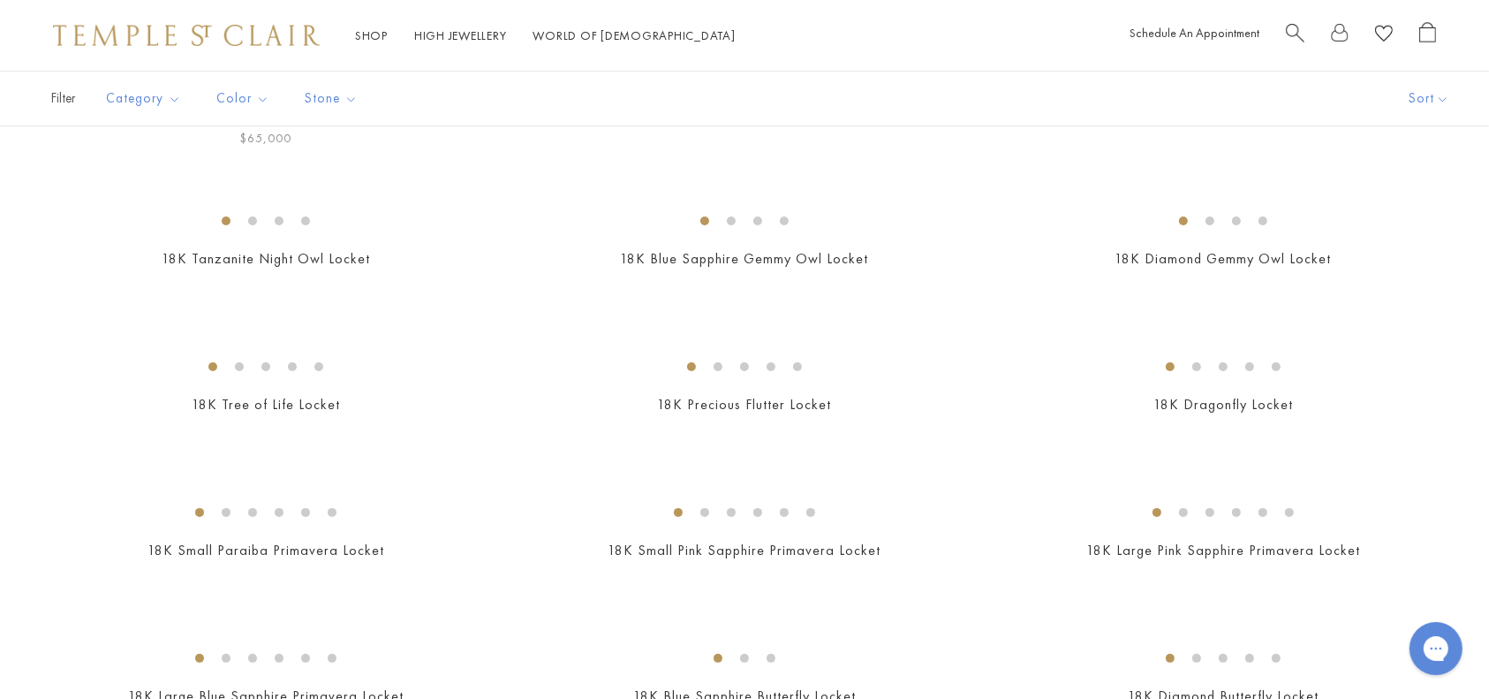
click at [0, 0] on img at bounding box center [0, 0] width 0 height 0
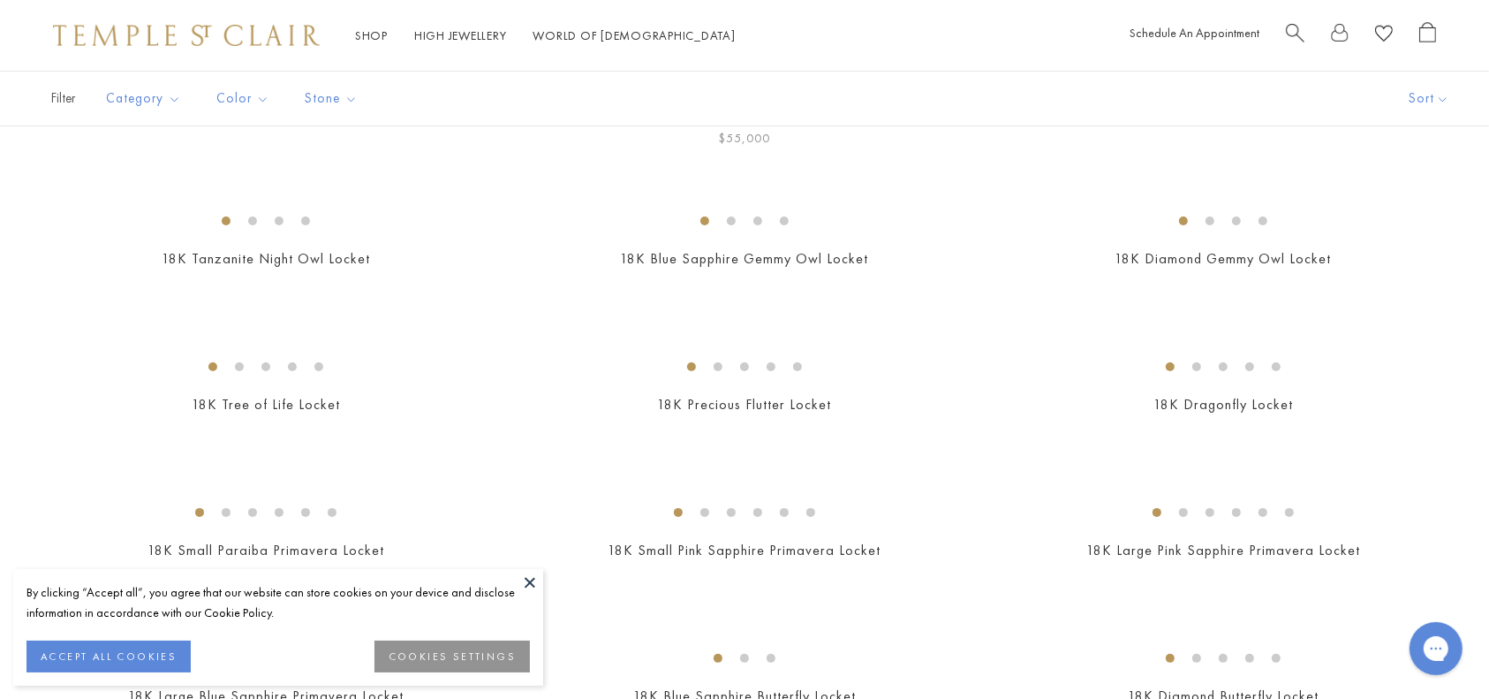
click at [0, 0] on img at bounding box center [0, 0] width 0 height 0
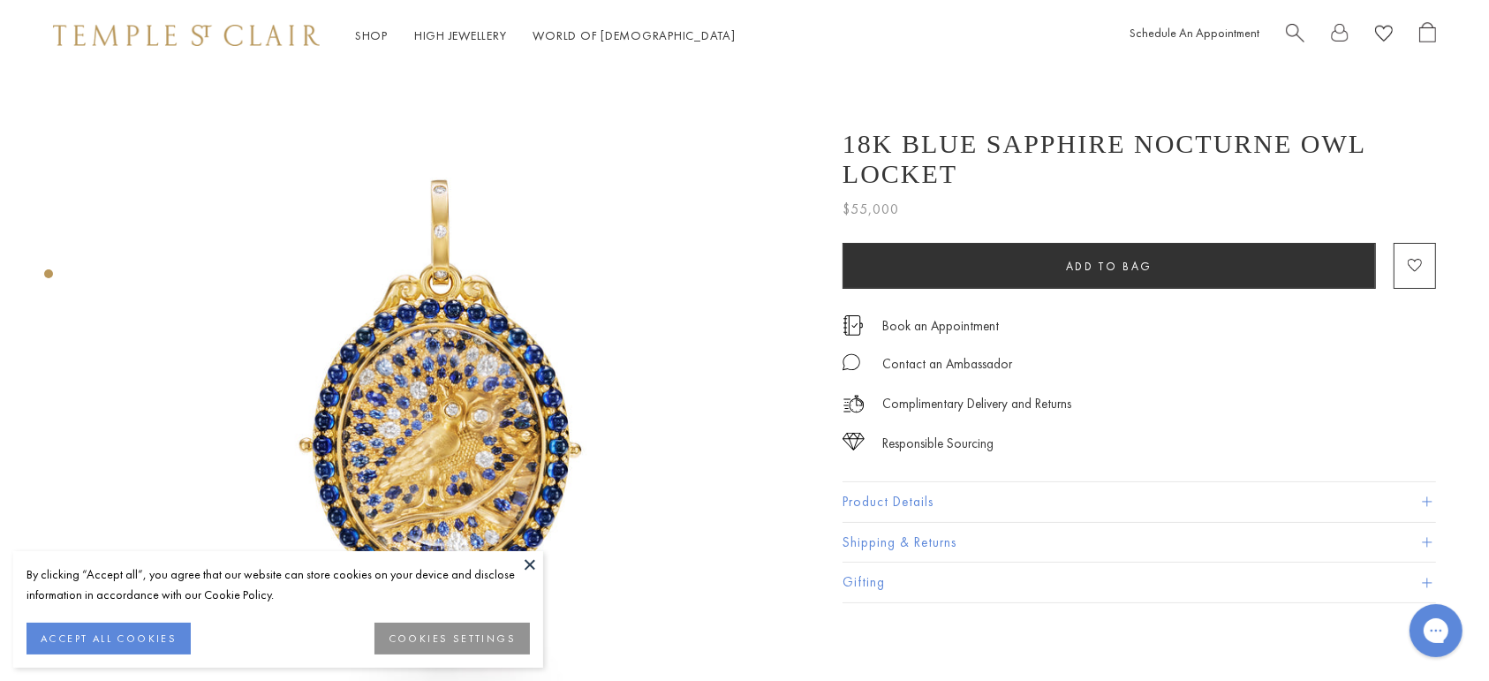
click at [915, 482] on button "Product Details" at bounding box center [1140, 502] width 594 height 40
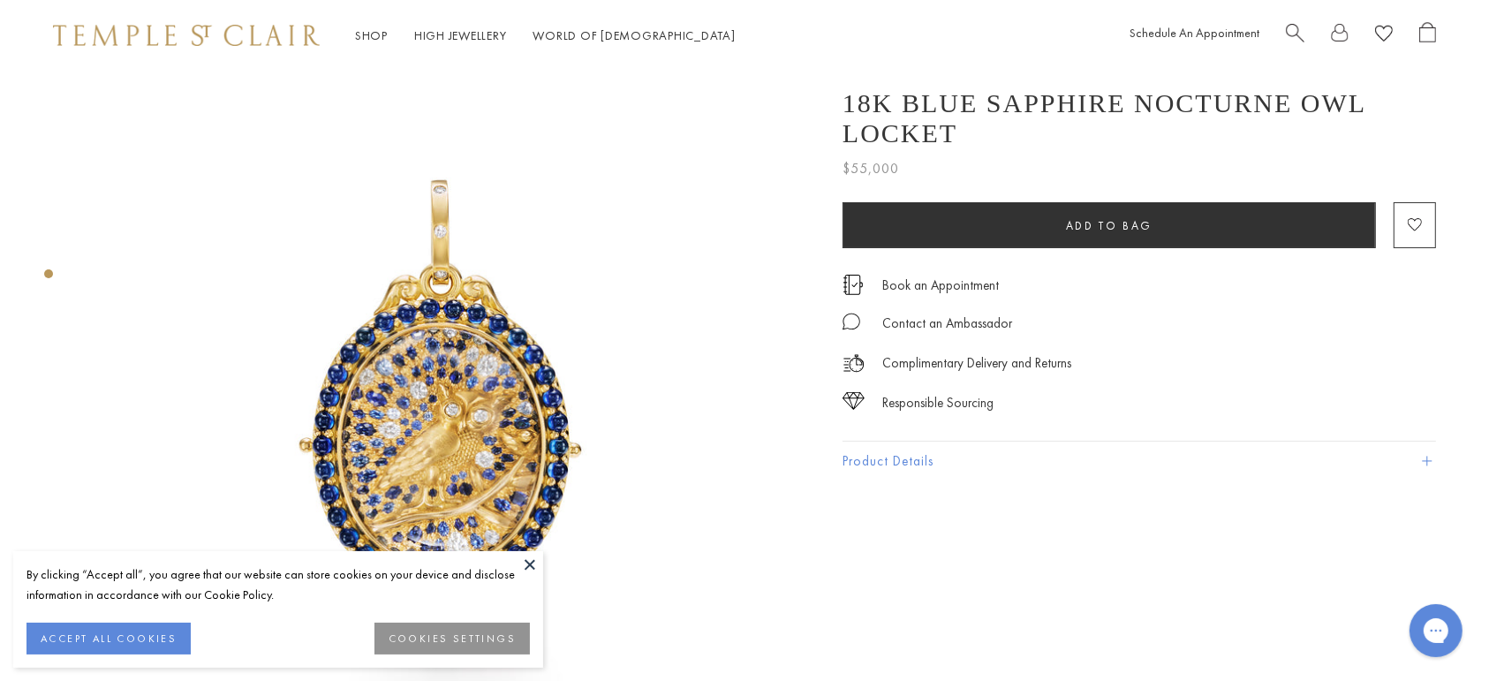
click at [905, 442] on button "Product Details" at bounding box center [1140, 462] width 594 height 40
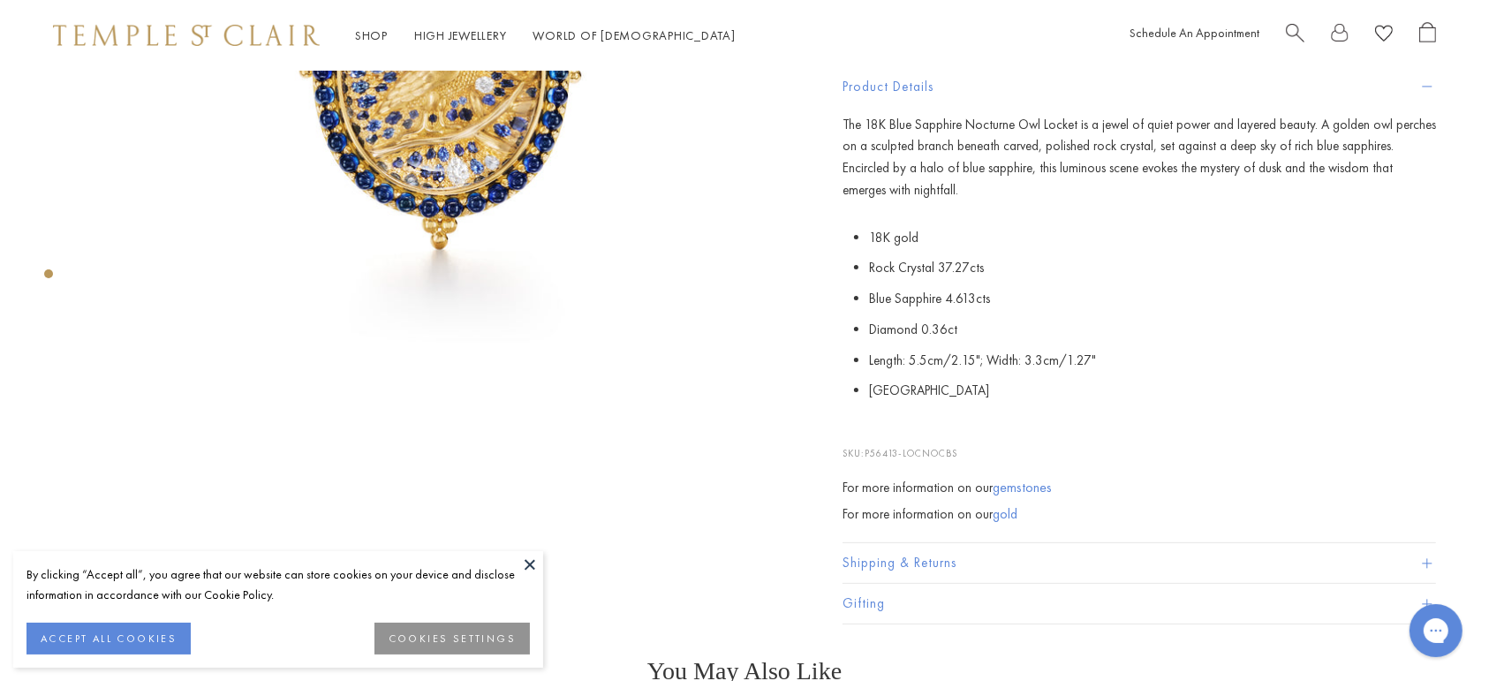
scroll to position [376, 0]
